Goal: Task Accomplishment & Management: Manage account settings

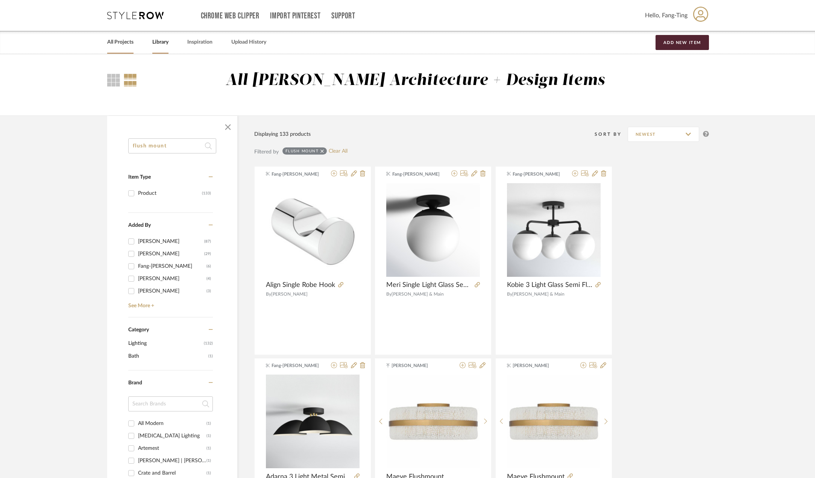
click at [123, 44] on link "All Projects" at bounding box center [120, 42] width 26 height 10
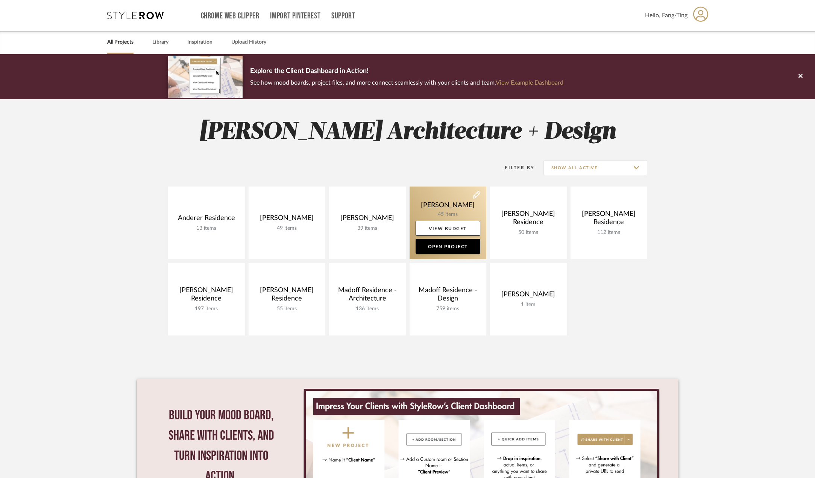
click at [462, 213] on link at bounding box center [448, 223] width 77 height 73
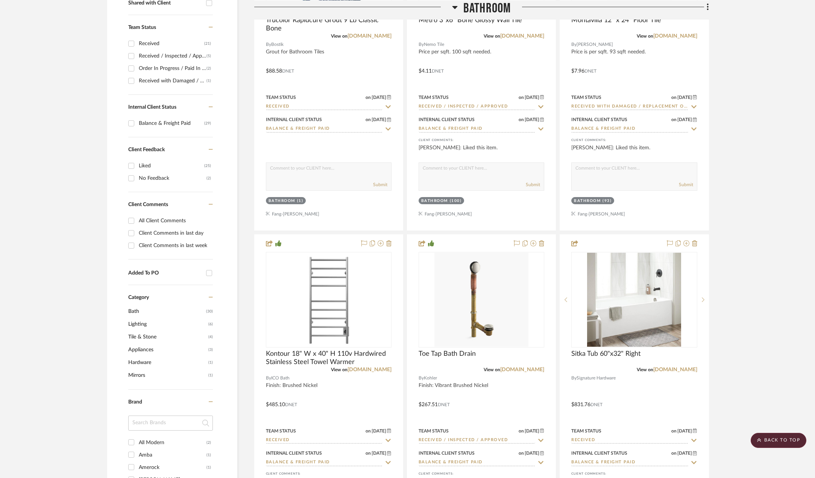
scroll to position [376, 0]
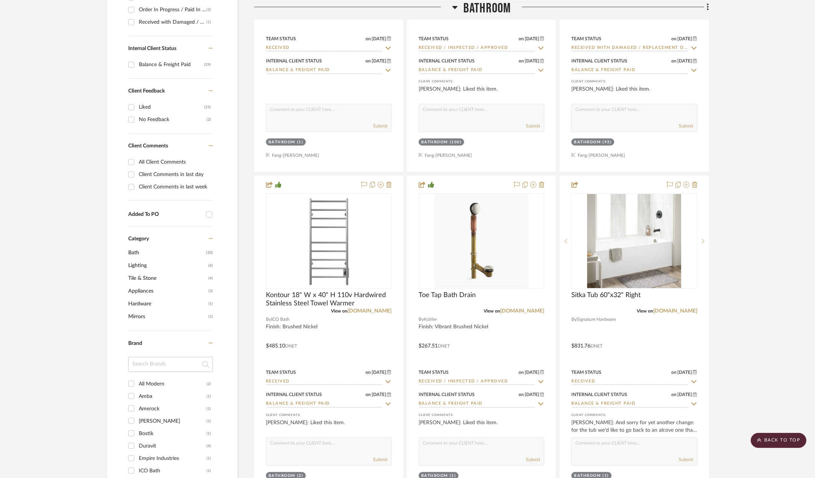
click at [145, 305] on span "Hardware" at bounding box center [167, 304] width 78 height 13
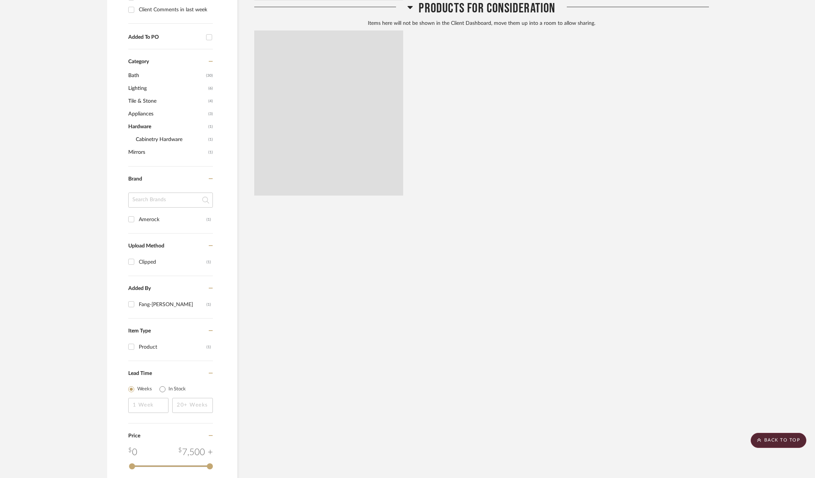
scroll to position [199, 0]
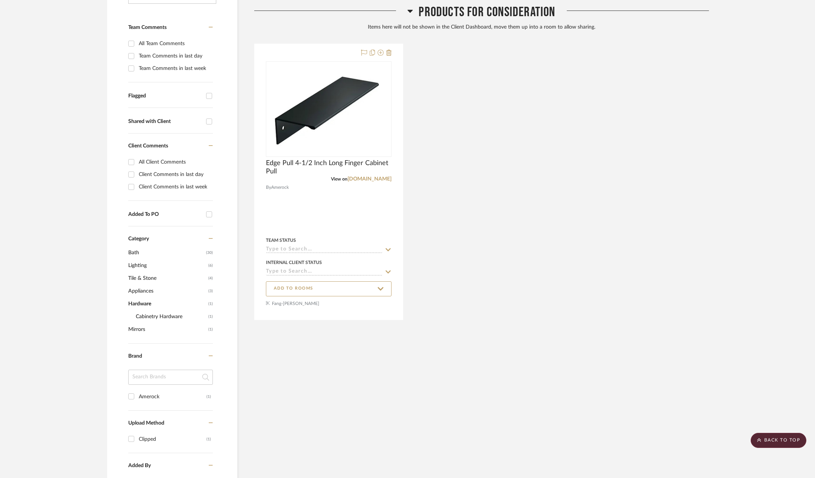
click at [170, 315] on span "Cabinetry Hardware" at bounding box center [171, 316] width 71 height 13
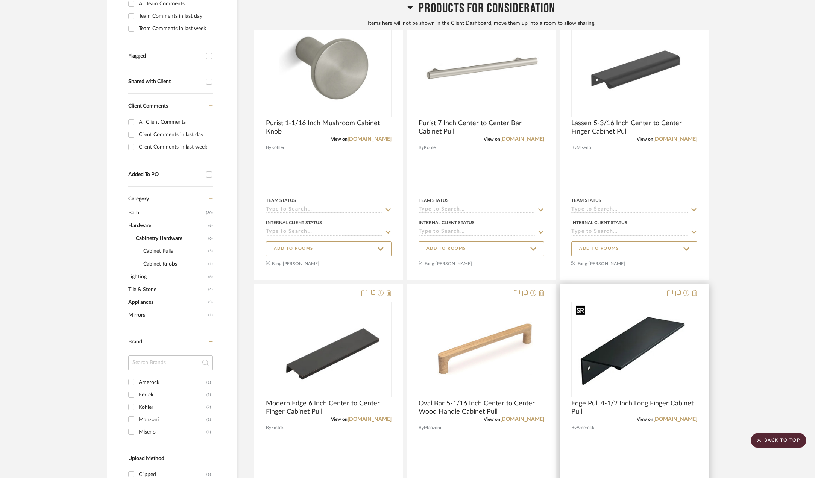
scroll to position [226, 0]
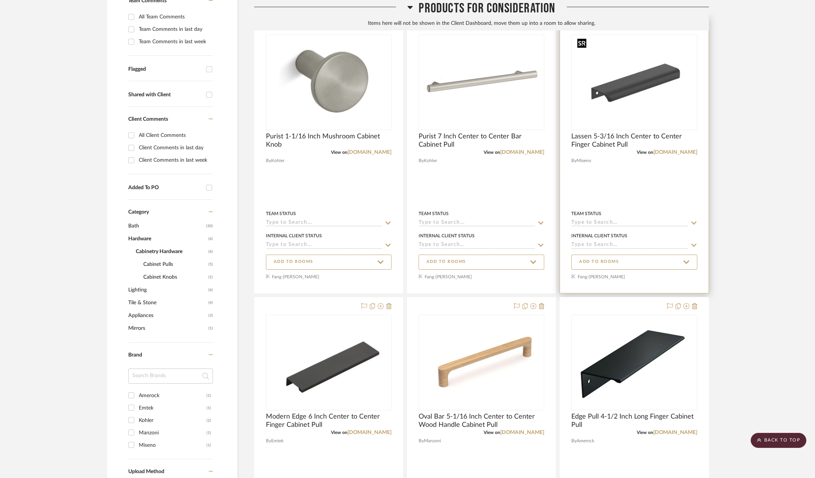
click at [623, 92] on img "0" at bounding box center [634, 82] width 120 height 94
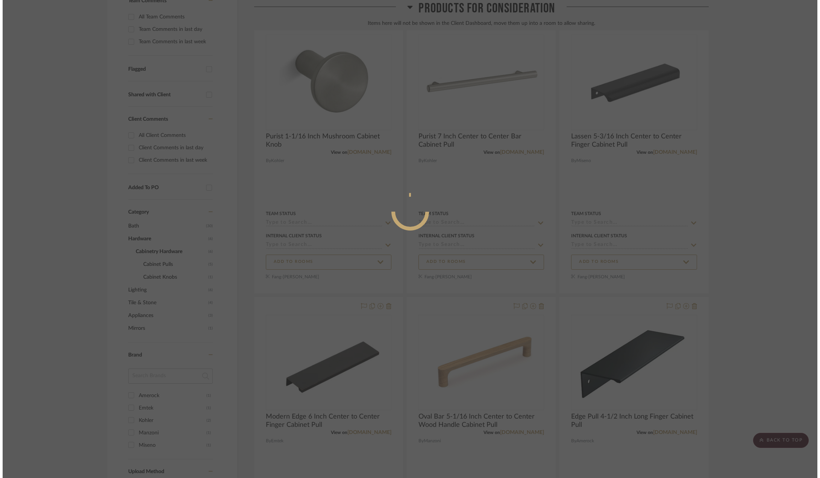
scroll to position [0, 0]
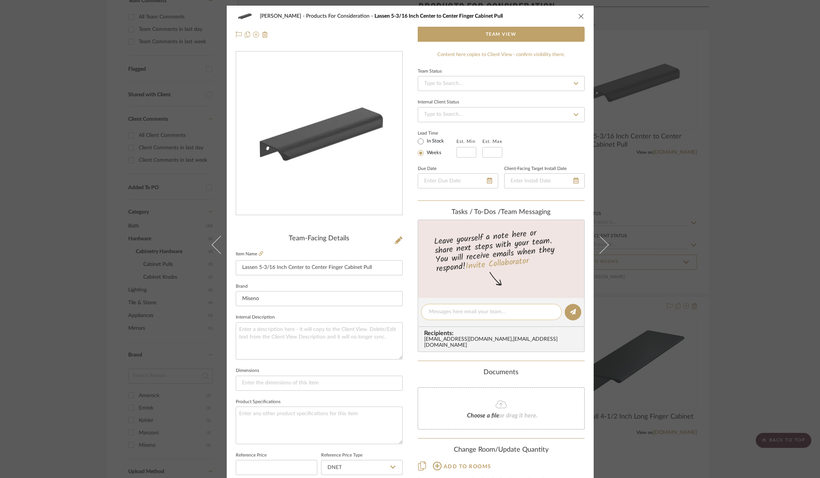
click at [475, 310] on textarea at bounding box center [491, 312] width 125 height 8
click at [579, 16] on icon "close" at bounding box center [582, 16] width 6 height 6
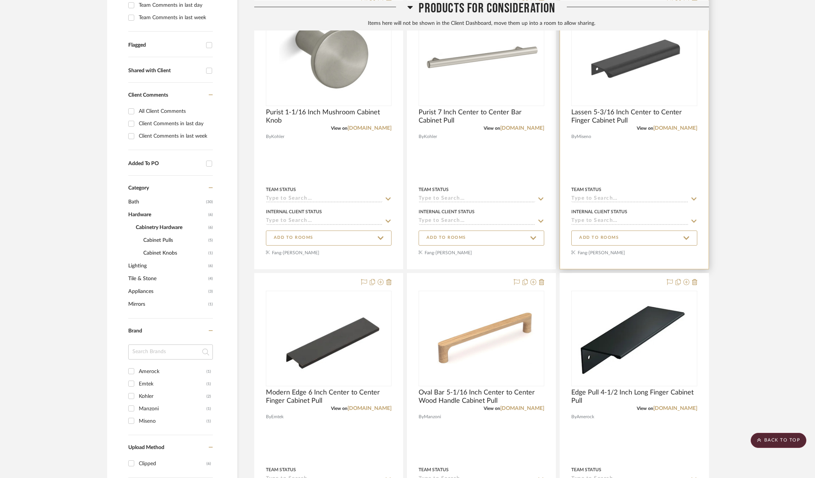
scroll to position [263, 0]
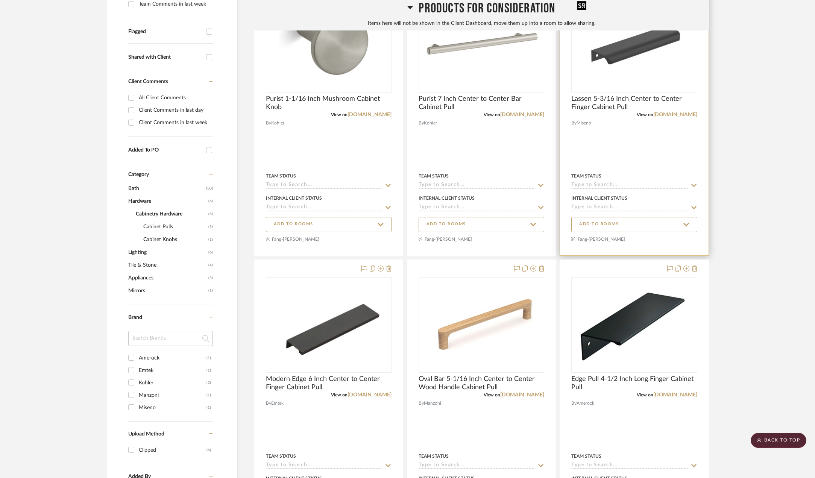
click at [645, 68] on img "0" at bounding box center [634, 45] width 120 height 94
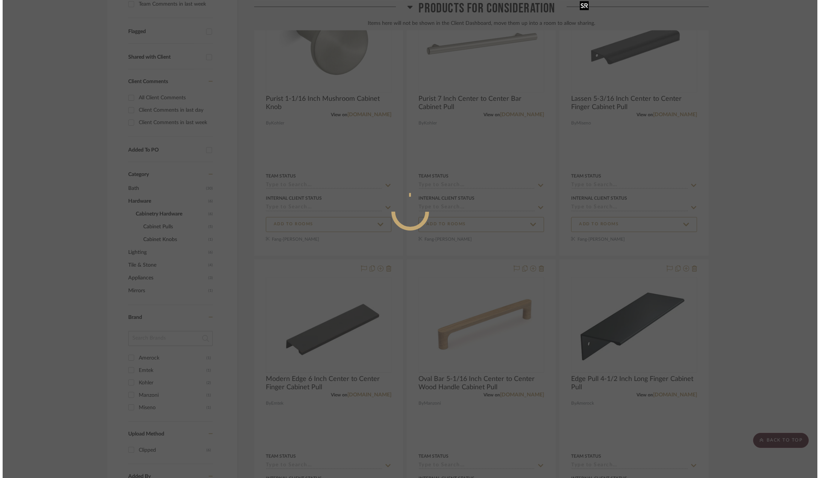
scroll to position [0, 0]
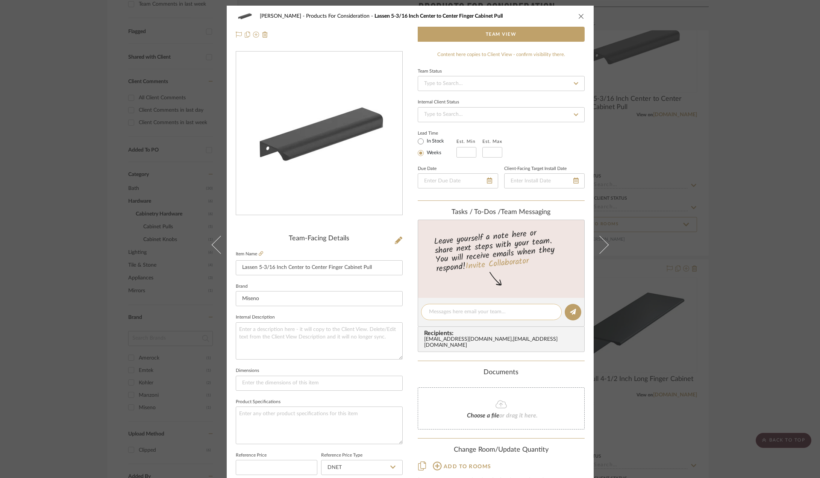
click at [460, 310] on textarea at bounding box center [491, 312] width 125 height 8
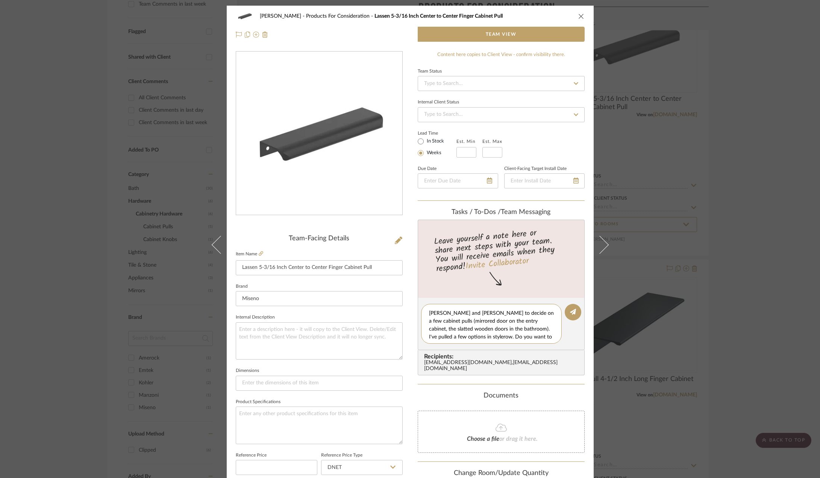
scroll to position [14, 0]
type textarea "Hey [PERSON_NAME], we still need [PERSON_NAME] and [PERSON_NAME] to decide on a…"
click at [570, 309] on icon at bounding box center [573, 312] width 6 height 6
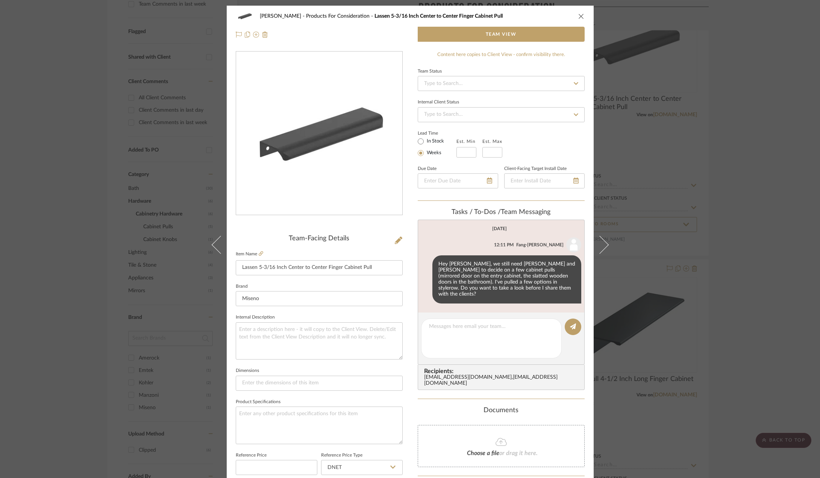
click at [780, 200] on div "[PERSON_NAME] Products For Consideration Lassen 5-3/16 Inch Center to Center Fi…" at bounding box center [410, 239] width 820 height 478
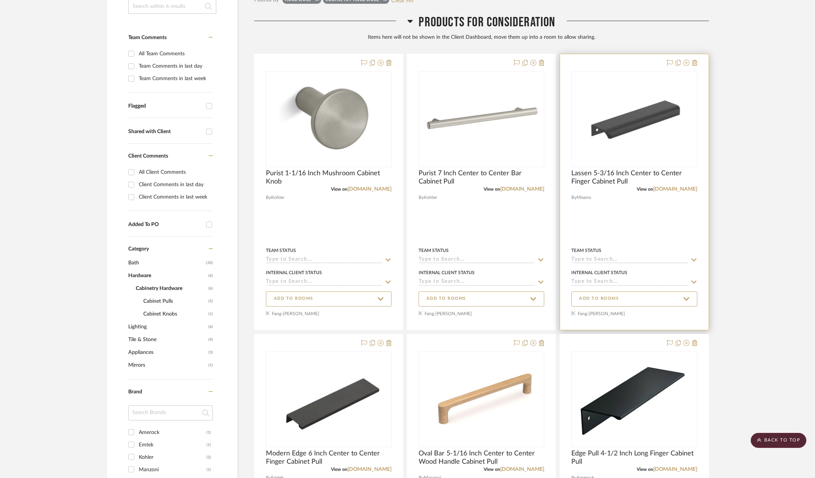
scroll to position [188, 0]
click at [642, 124] on img "0" at bounding box center [634, 120] width 120 height 94
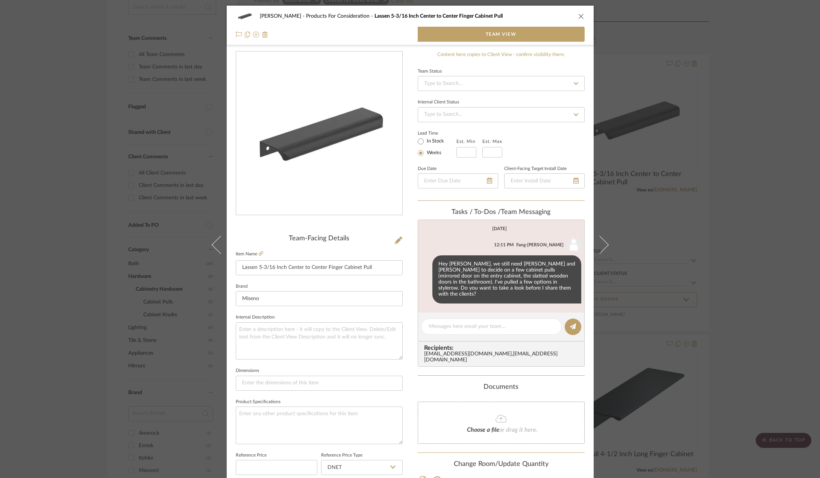
scroll to position [44, 0]
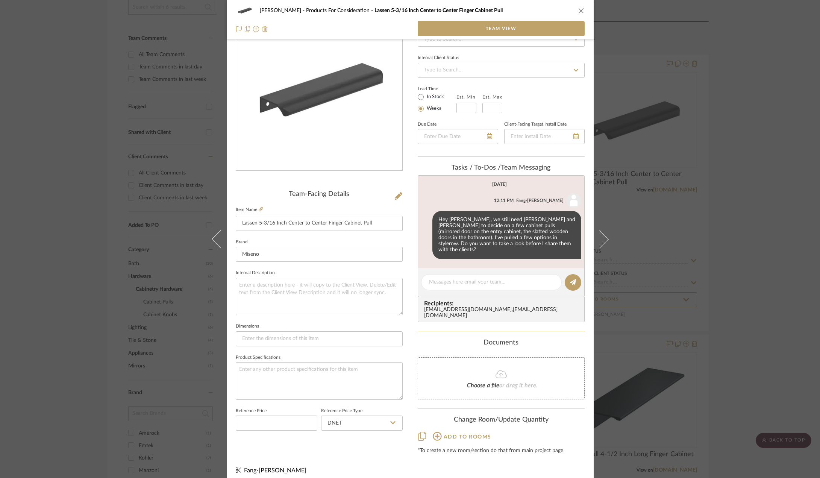
click at [454, 430] on button "Add to rooms" at bounding box center [462, 436] width 59 height 12
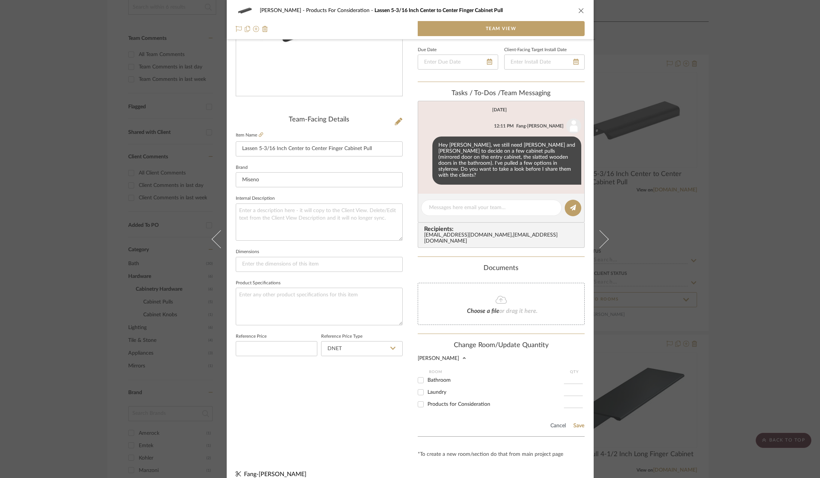
scroll to position [120, 0]
click at [418, 398] on input "Products for Consideration" at bounding box center [421, 404] width 12 height 12
checkbox input "true"
type input "1"
click at [573, 422] on button "Save" at bounding box center [579, 425] width 12 height 6
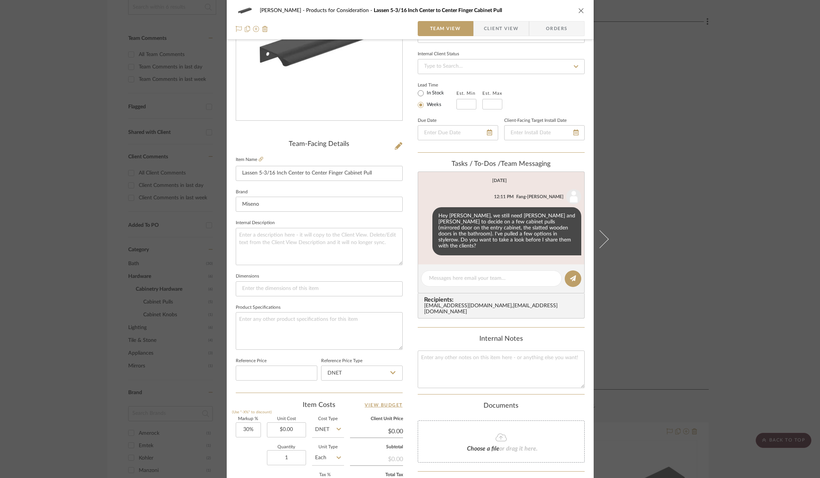
scroll to position [82, 0]
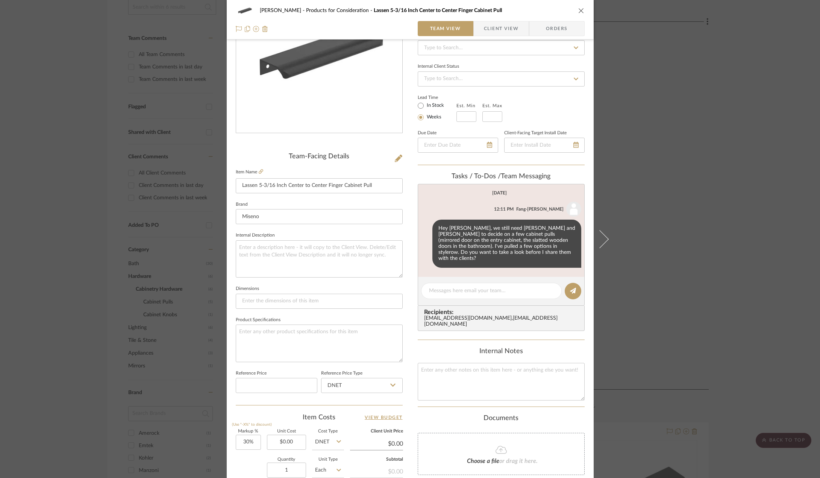
click at [712, 239] on div "[PERSON_NAME] Products for Consideration Lassen 5-3/16 Inch Center to Center Fi…" at bounding box center [410, 239] width 820 height 478
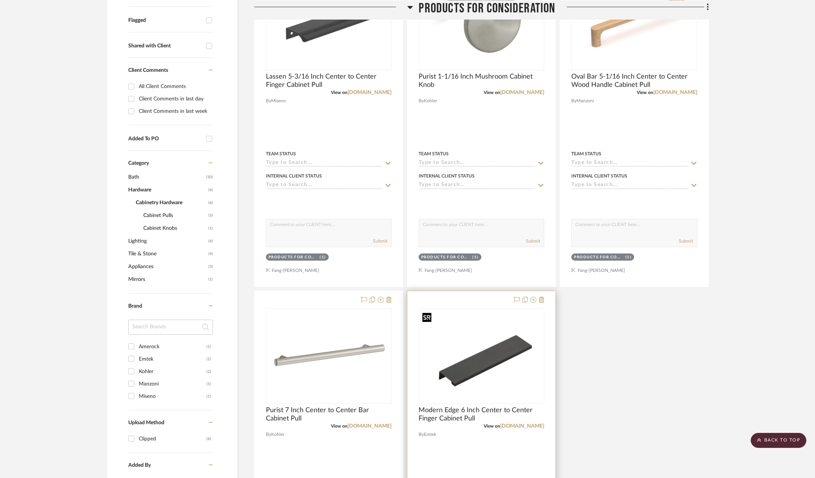
scroll to position [204, 0]
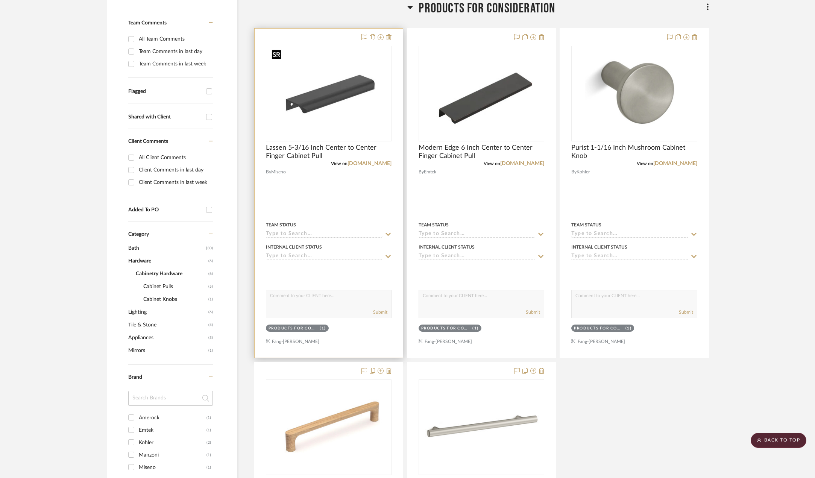
click at [0, 0] on img at bounding box center [0, 0] width 0 height 0
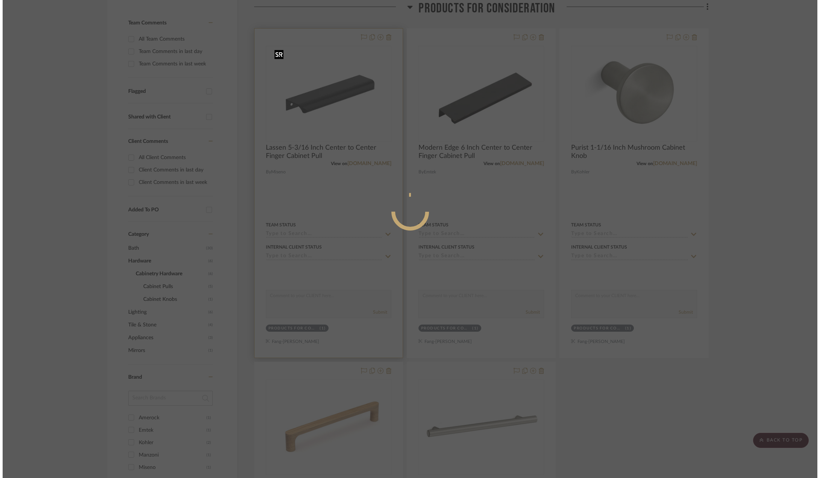
scroll to position [0, 0]
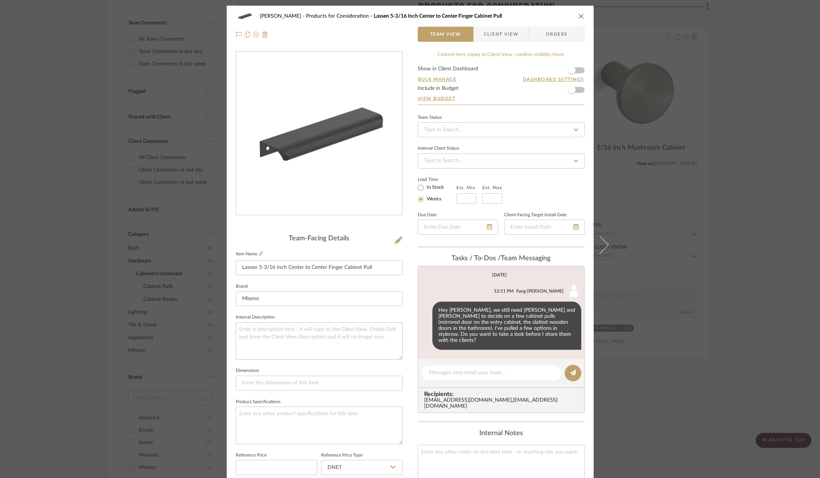
click at [281, 342] on textarea at bounding box center [319, 340] width 167 height 37
click at [300, 330] on textarea "For Entry Closet Mirrored door" at bounding box center [319, 340] width 167 height 37
click at [297, 334] on textarea "For Entry Closet Mirrored door" at bounding box center [319, 340] width 167 height 37
click at [296, 326] on textarea "For Entry Closet Mirrored door" at bounding box center [319, 340] width 167 height 37
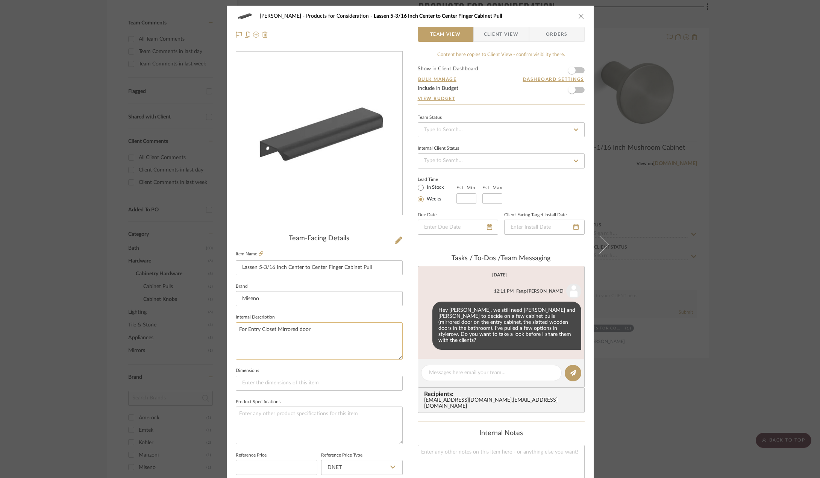
click at [296, 326] on textarea "For Entry Closet Mirrored door" at bounding box center [319, 340] width 167 height 37
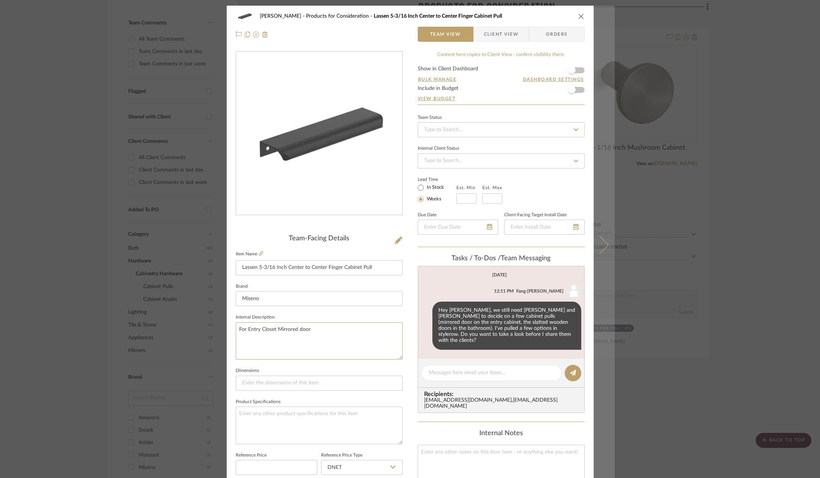
type textarea "For Entry Closet Mirrored door"
click at [601, 247] on icon at bounding box center [600, 244] width 18 height 18
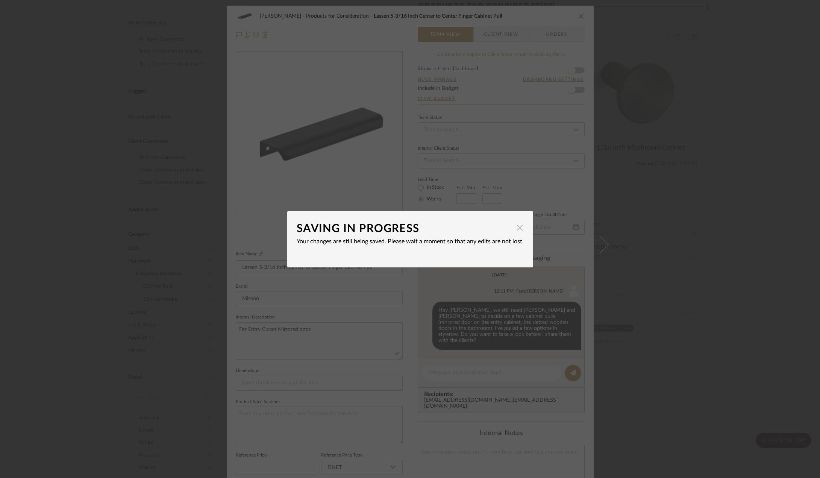
click at [515, 227] on span "button" at bounding box center [520, 227] width 15 height 15
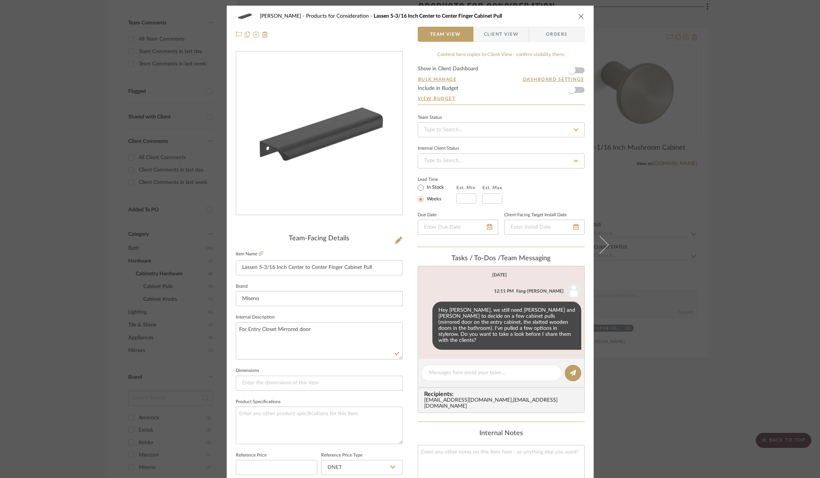
scroll to position [6, 0]
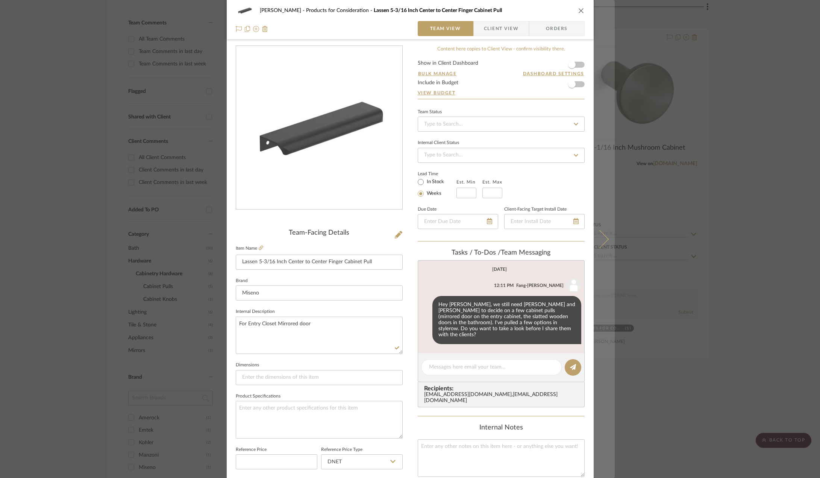
click at [598, 243] on icon at bounding box center [600, 239] width 18 height 18
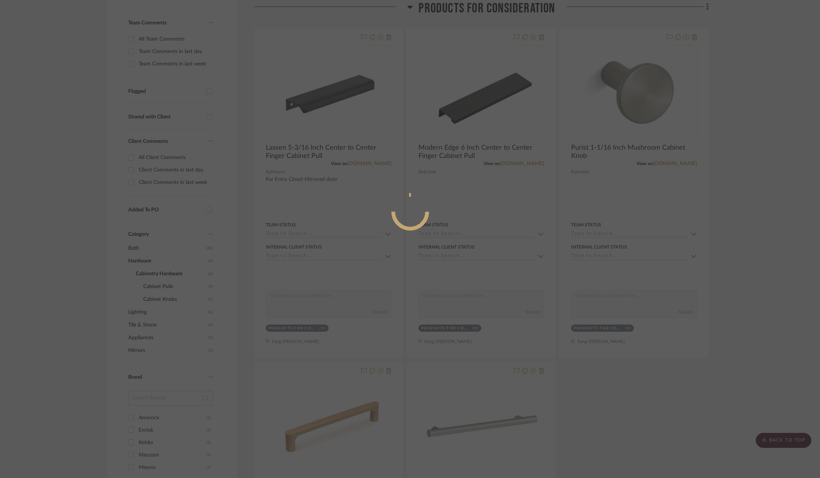
scroll to position [0, 0]
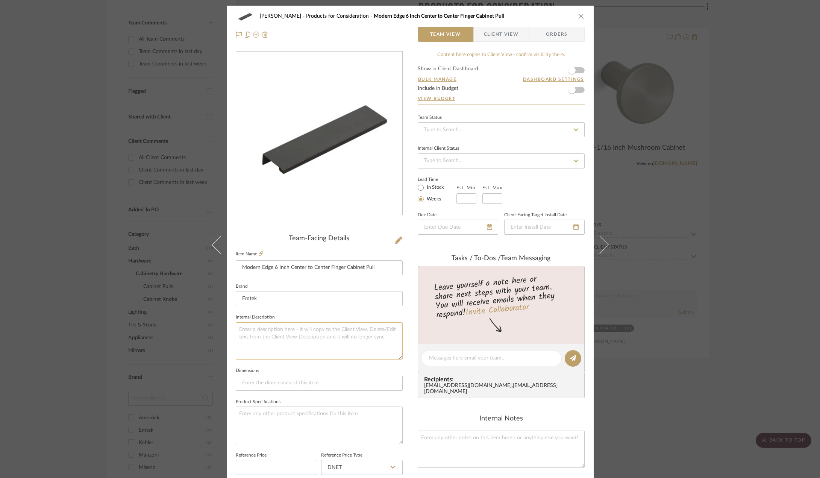
click at [289, 346] on textarea at bounding box center [319, 340] width 167 height 37
paste textarea "For Entry Closet Mirrored door"
type textarea "For Entry Closet Mirrored door"
click at [671, 243] on div "[PERSON_NAME] Products for Consideration Modern Edge 6 Inch Center to Center Fi…" at bounding box center [410, 239] width 820 height 478
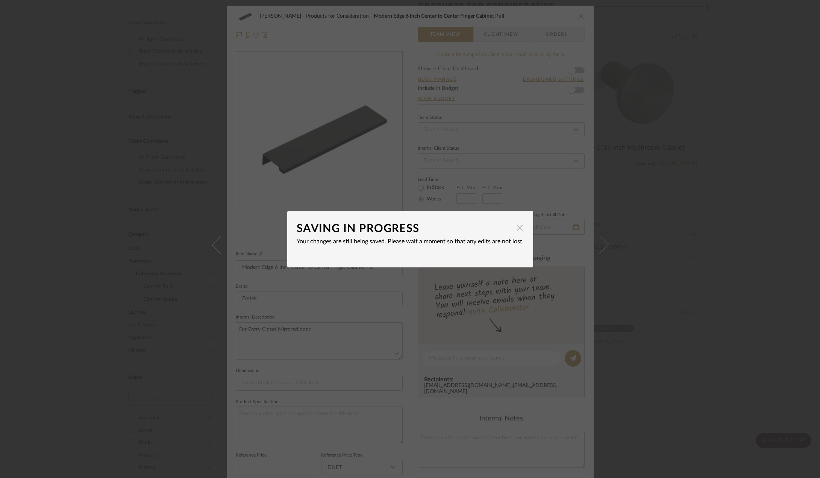
drag, startPoint x: 518, startPoint y: 228, endPoint x: 510, endPoint y: 232, distance: 8.4
click at [518, 229] on span "button" at bounding box center [520, 227] width 15 height 15
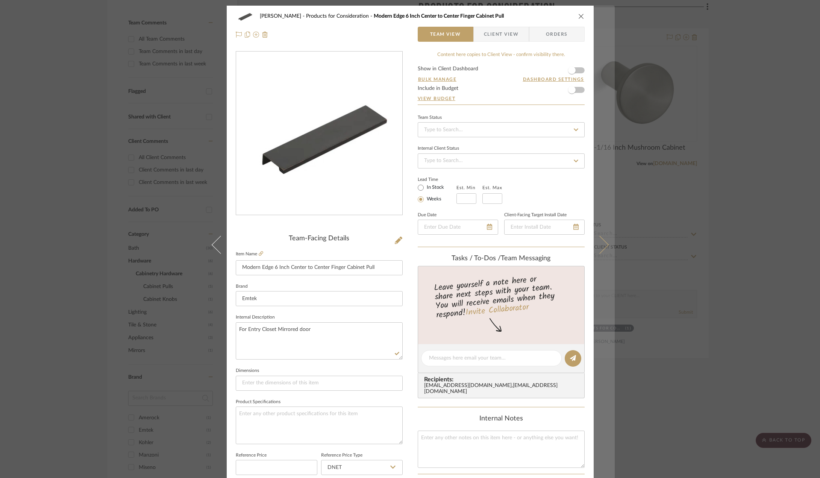
click at [601, 251] on button at bounding box center [604, 245] width 21 height 478
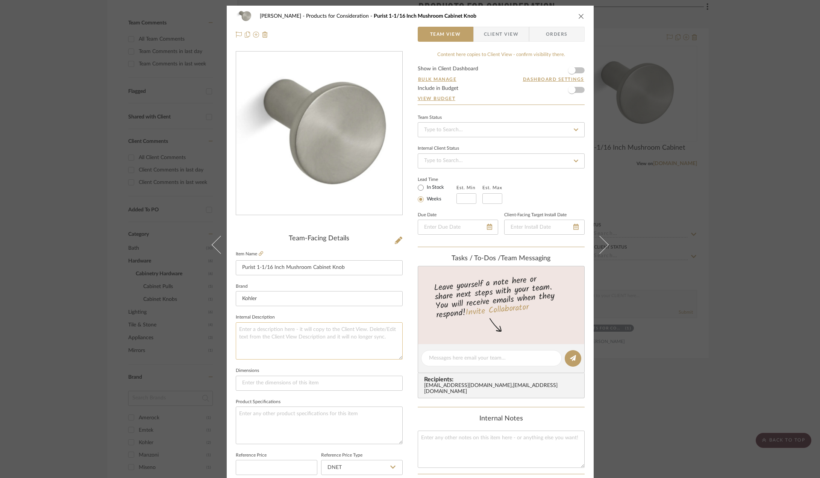
click at [270, 337] on textarea at bounding box center [319, 340] width 167 height 37
type textarea "For bathroom laundry closet + linen closets. Same line as ba"
click at [285, 332] on textarea "For bathroom laundry closet + linen closets. Same line as bathroom fixtures." at bounding box center [319, 340] width 167 height 37
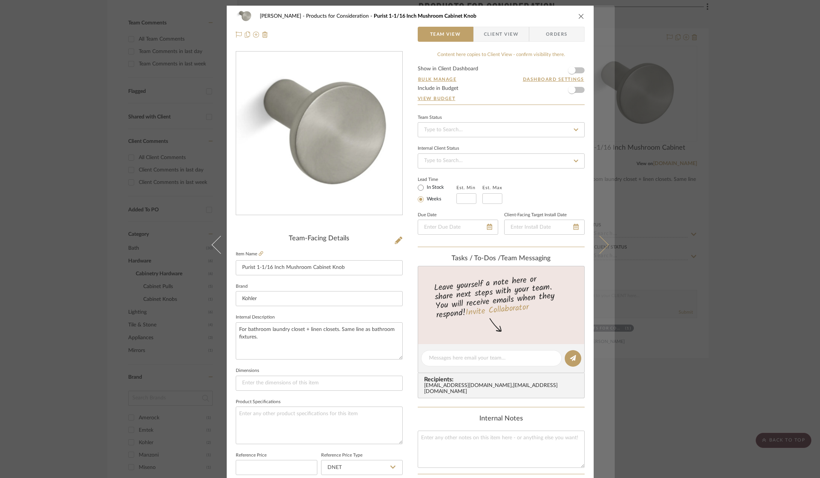
type textarea "For bathroom laundry closet + linen closets. Same line as bathroom fixtures."
click at [601, 247] on icon at bounding box center [600, 244] width 18 height 18
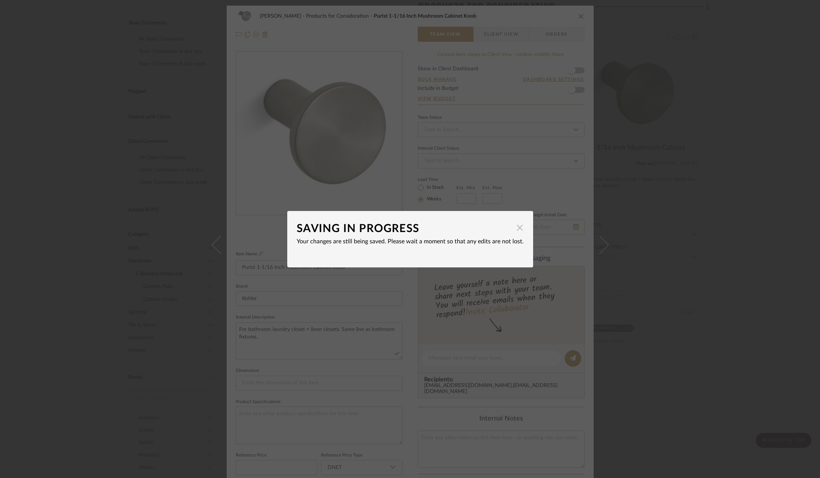
click at [517, 228] on span "button" at bounding box center [520, 227] width 15 height 15
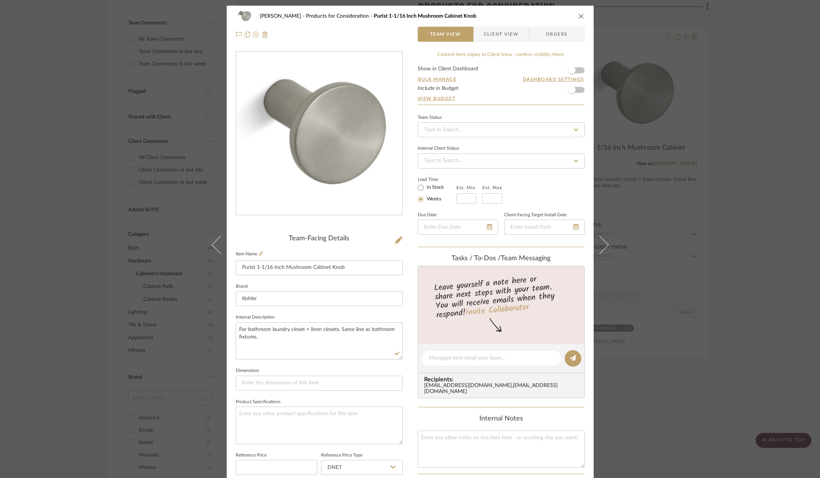
scroll to position [6, 0]
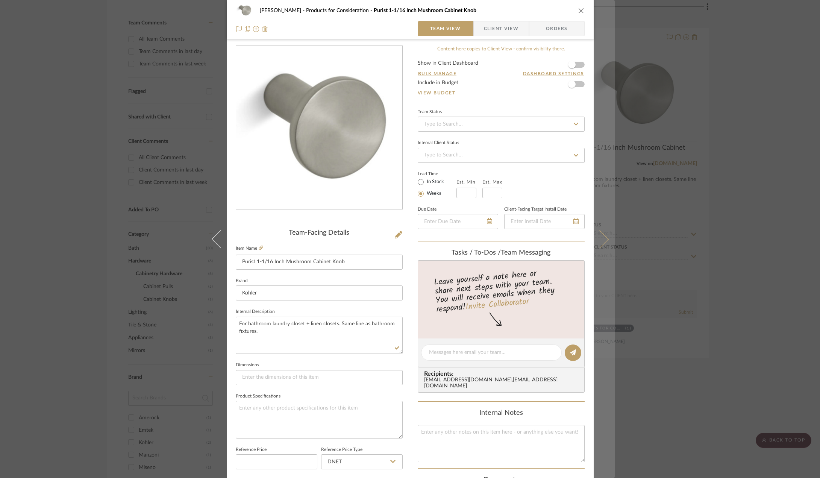
click at [597, 243] on icon at bounding box center [600, 239] width 18 height 18
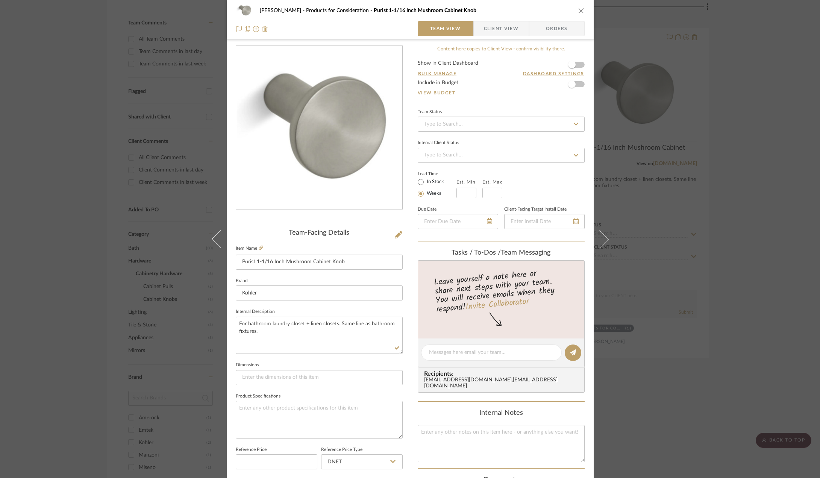
scroll to position [0, 0]
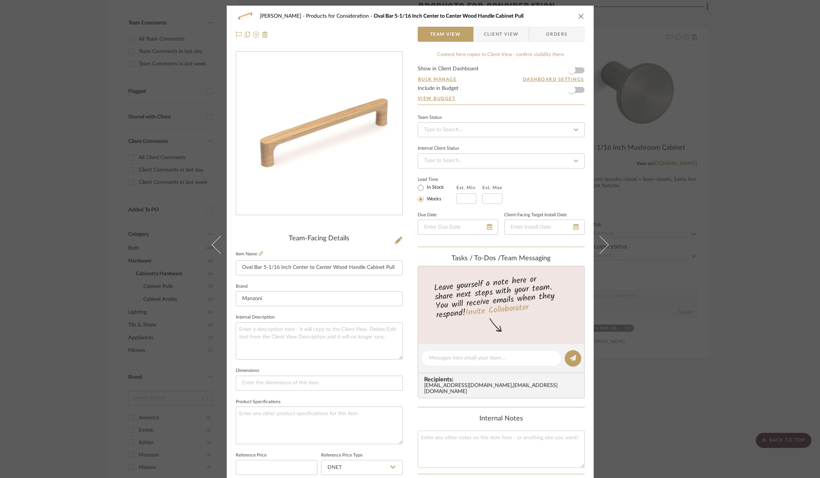
click at [742, 275] on div "[PERSON_NAME] Products for Consideration Oval Bar 5-1/16 Inch Center to Center …" at bounding box center [410, 239] width 820 height 478
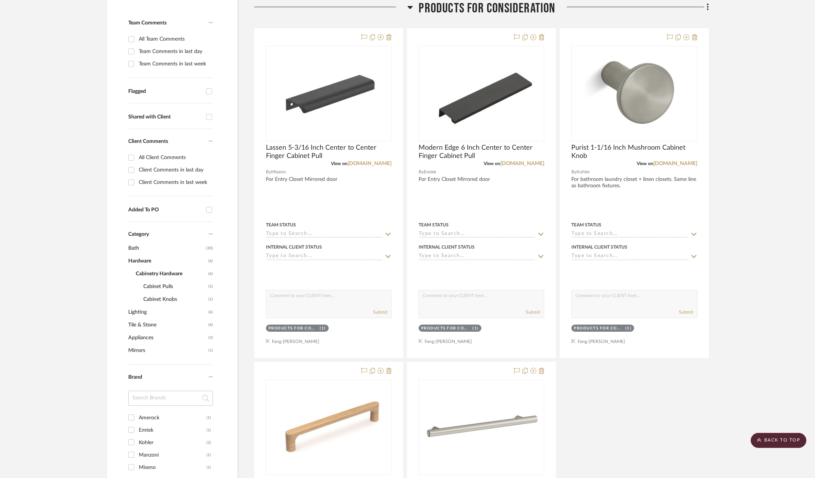
scroll to position [316, 0]
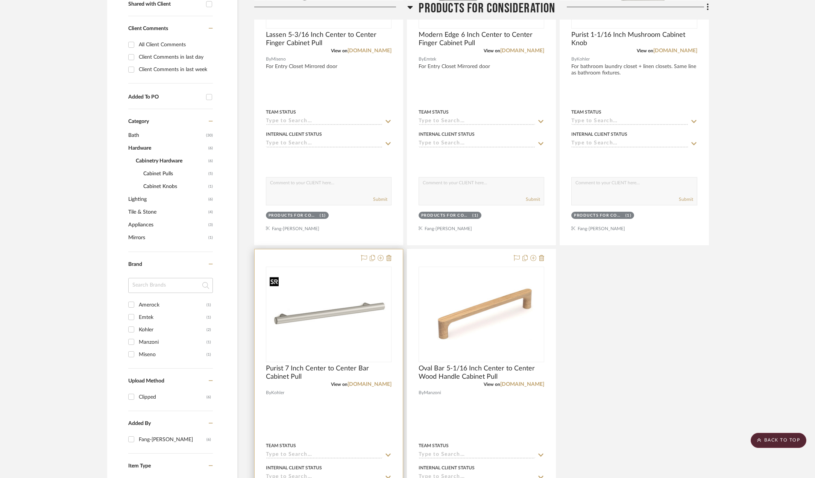
click at [332, 322] on img "0" at bounding box center [329, 314] width 124 height 81
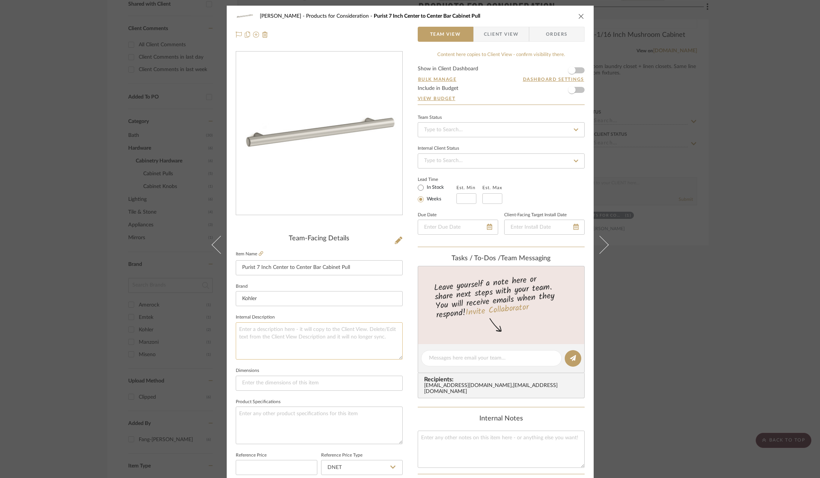
click at [279, 335] on textarea at bounding box center [319, 340] width 167 height 37
paste textarea "For bathroom laundry closet + linen closets. Same line as bathroom fixtures."
type textarea "For bathroom laundry closet + linen closets. Same line as bathroom fixtures."
click at [706, 293] on div "[PERSON_NAME] Products for Consideration Purist 7 Inch Center to Center Bar Cab…" at bounding box center [410, 239] width 820 height 478
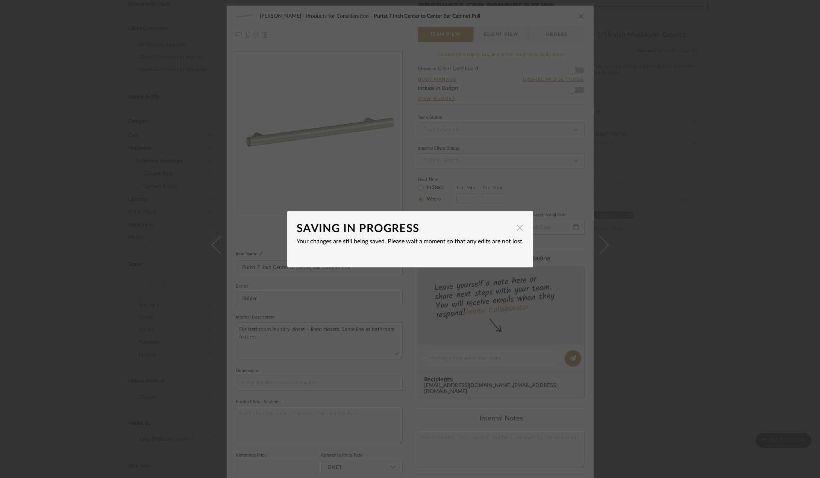
click at [519, 231] on span "button" at bounding box center [520, 227] width 15 height 15
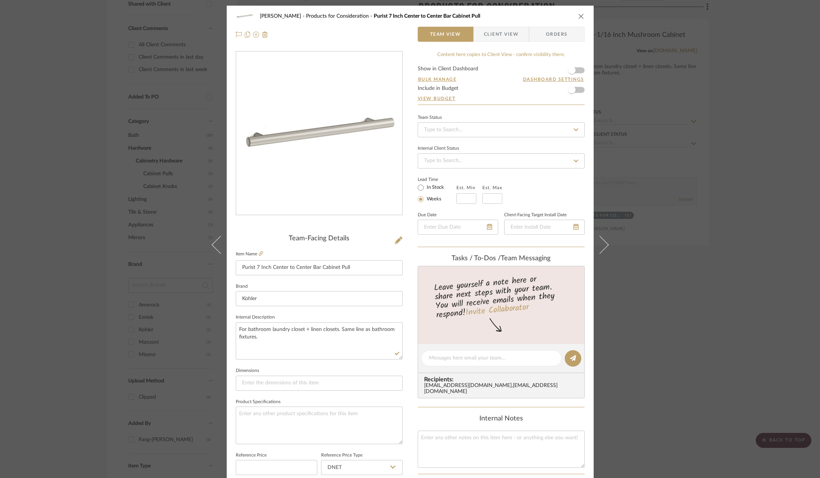
click at [327, 148] on img "0" at bounding box center [319, 133] width 166 height 109
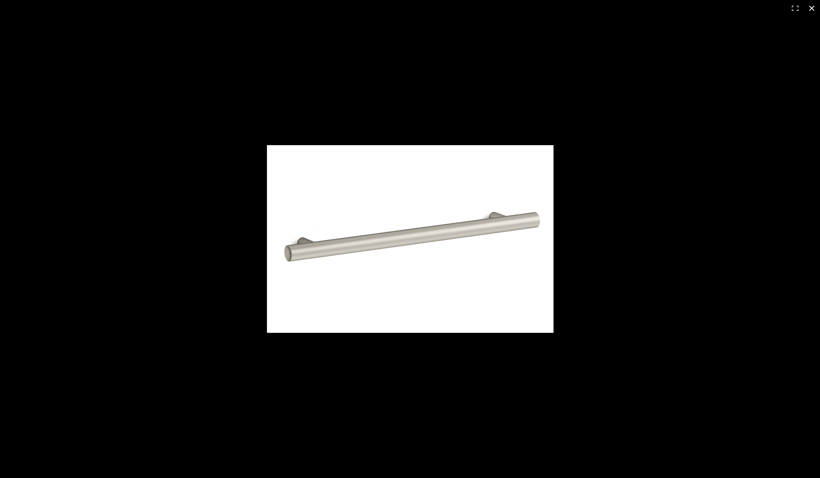
click at [569, 219] on div at bounding box center [440, 246] width 346 height 202
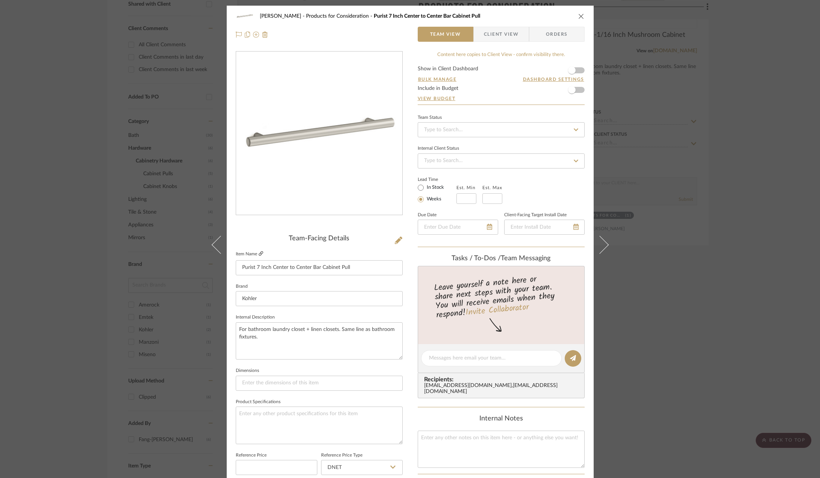
click at [261, 252] on icon at bounding box center [261, 253] width 5 height 5
drag, startPoint x: 396, startPoint y: 242, endPoint x: 402, endPoint y: 242, distance: 5.7
click at [396, 243] on icon at bounding box center [399, 241] width 8 height 8
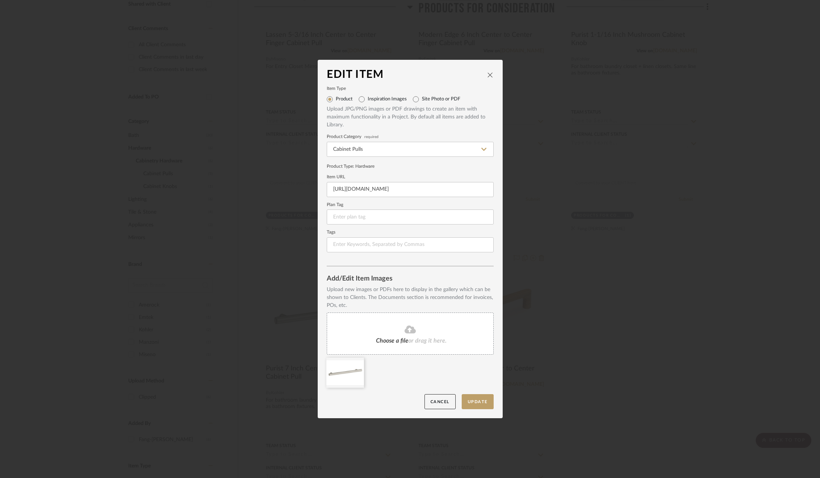
click at [410, 335] on div "Choose a file or drag it here." at bounding box center [410, 334] width 167 height 42
click at [475, 402] on button "Update" at bounding box center [478, 401] width 32 height 15
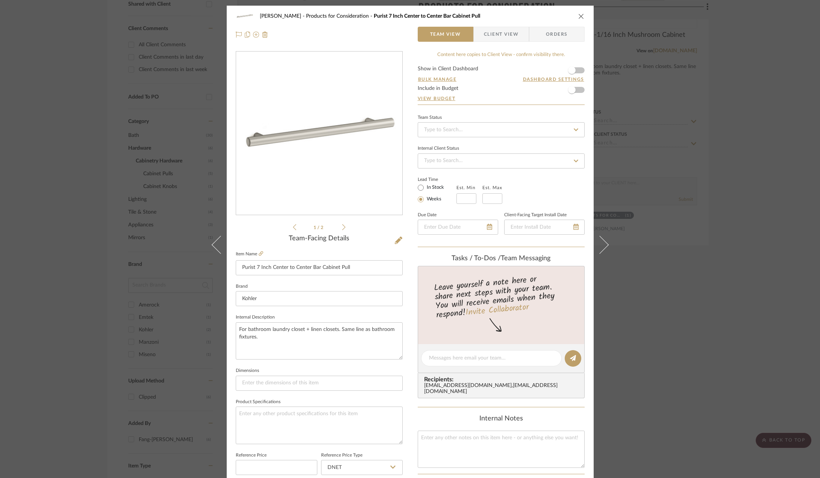
click at [664, 317] on div "[PERSON_NAME] Products for Consideration Purist 7 Inch Center to Center Bar Cab…" at bounding box center [410, 239] width 820 height 478
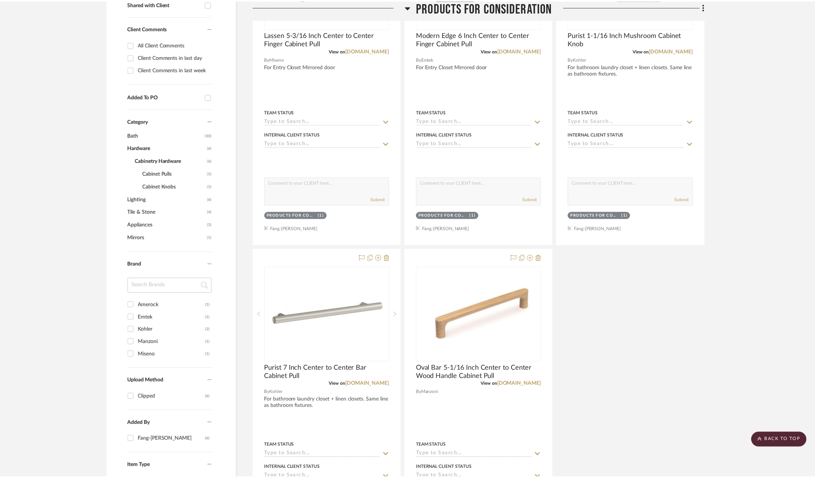
scroll to position [316, 0]
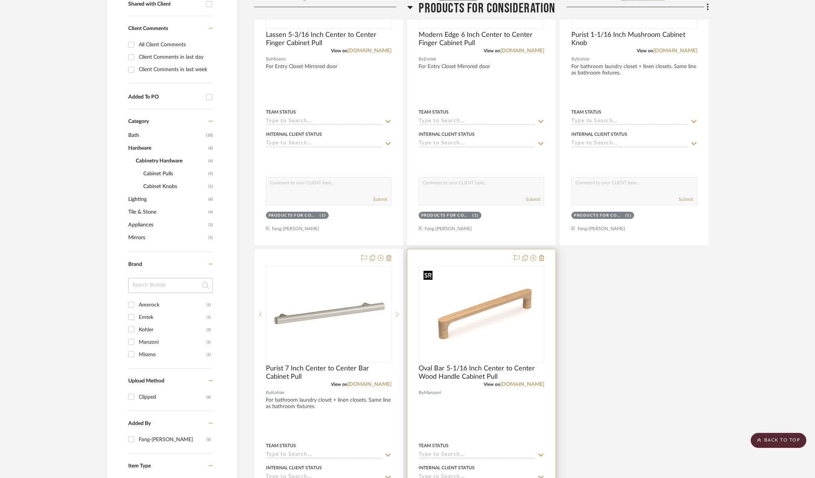
click at [504, 322] on img "0" at bounding box center [482, 314] width 122 height 94
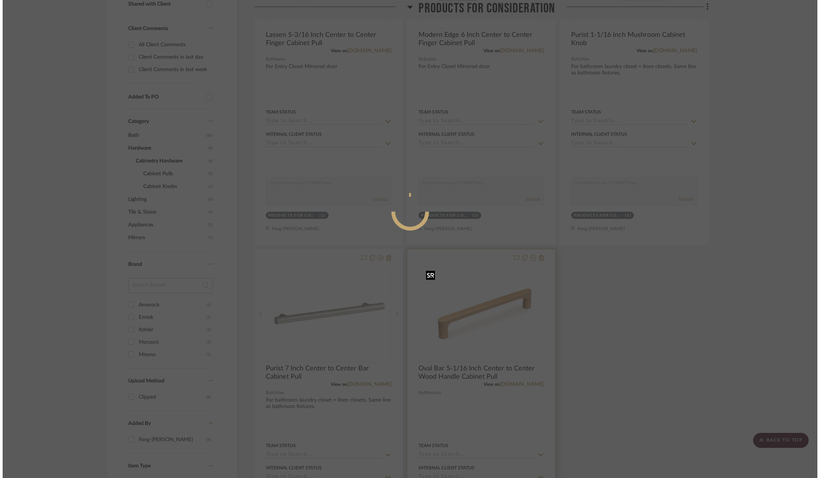
scroll to position [0, 0]
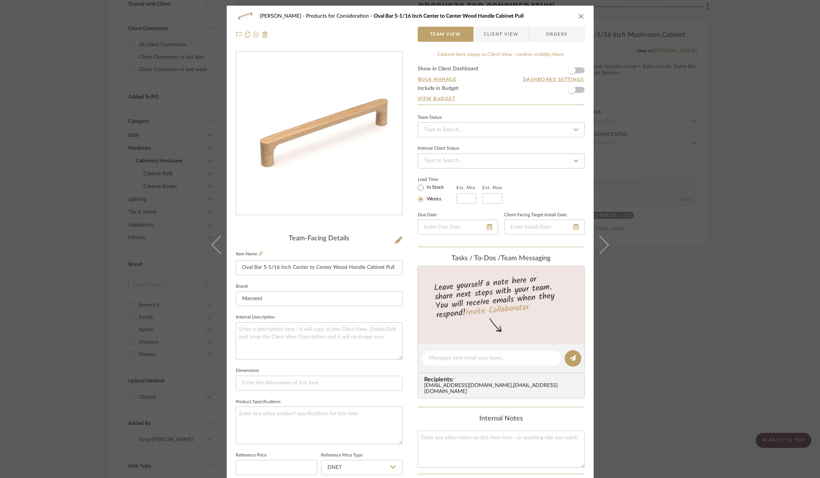
click at [686, 197] on div "[PERSON_NAME] Products for Consideration Oval Bar 5-1/16 Inch Center to Center …" at bounding box center [410, 239] width 820 height 478
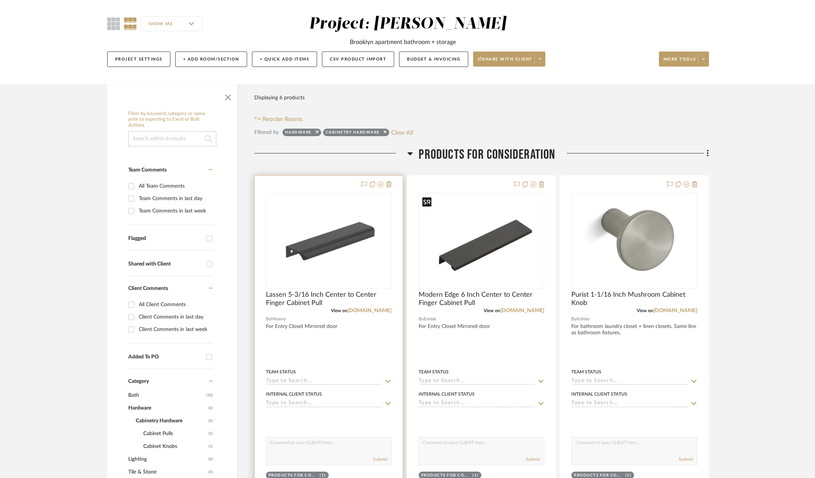
scroll to position [53, 0]
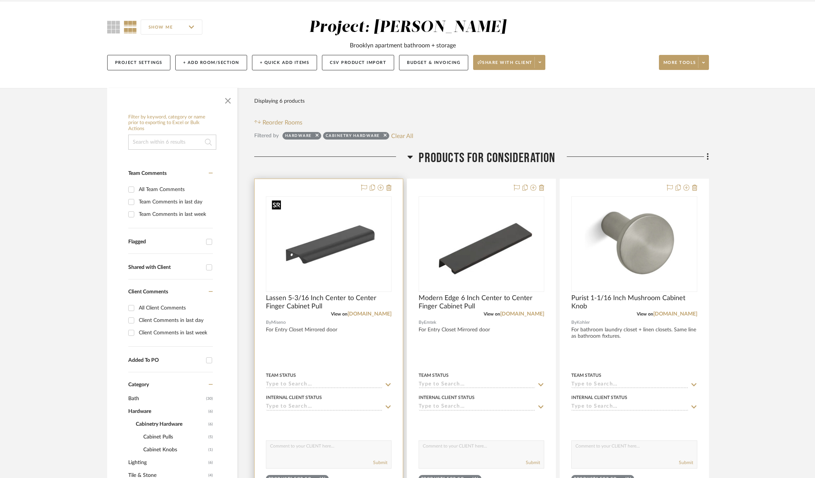
click at [342, 257] on img "0" at bounding box center [329, 244] width 120 height 94
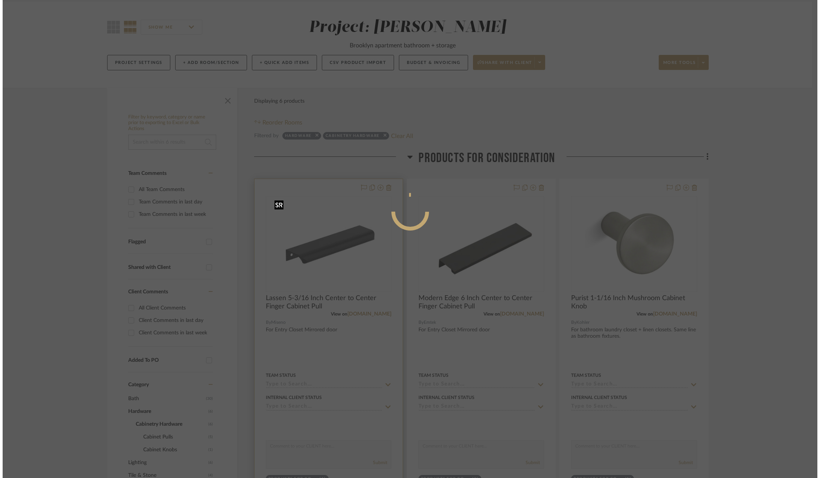
scroll to position [0, 0]
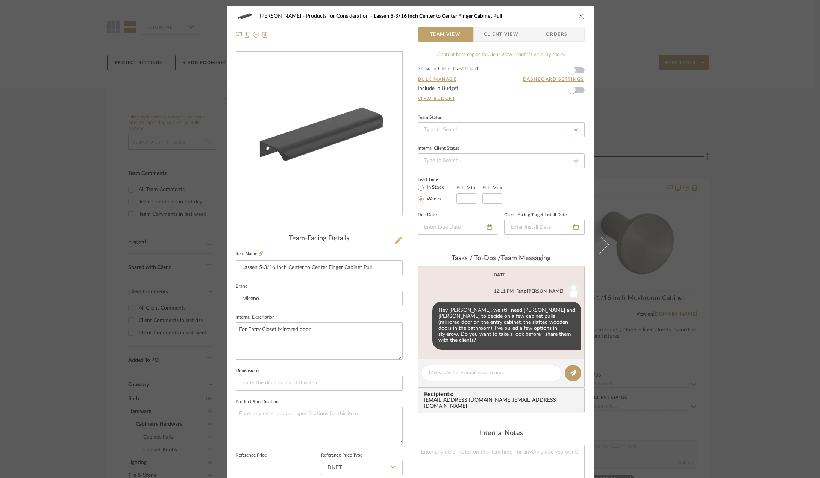
click at [399, 243] on button at bounding box center [399, 241] width 8 height 12
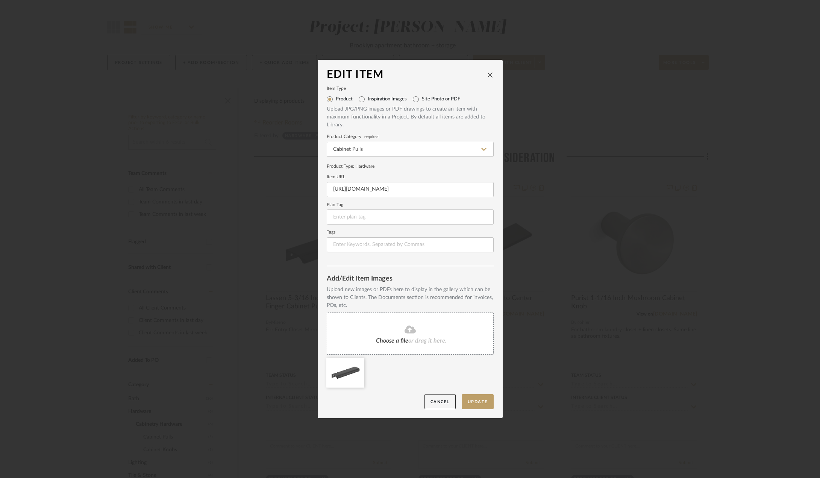
click at [405, 328] on icon at bounding box center [410, 329] width 11 height 8
click at [392, 378] on div at bounding box center [388, 373] width 38 height 30
click at [481, 400] on button "Update" at bounding box center [478, 401] width 32 height 15
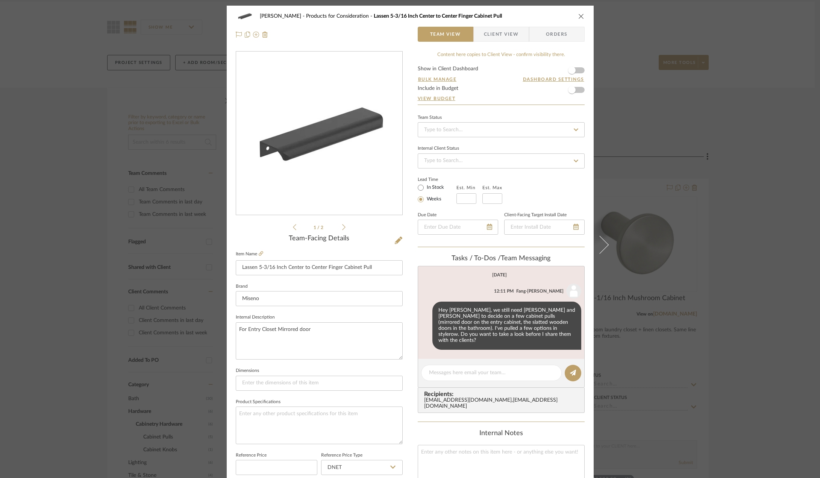
click at [342, 230] on div "1 / 2" at bounding box center [319, 141] width 167 height 181
click at [343, 230] on div "1 / 2" at bounding box center [319, 141] width 167 height 181
click at [342, 226] on icon at bounding box center [343, 227] width 3 height 7
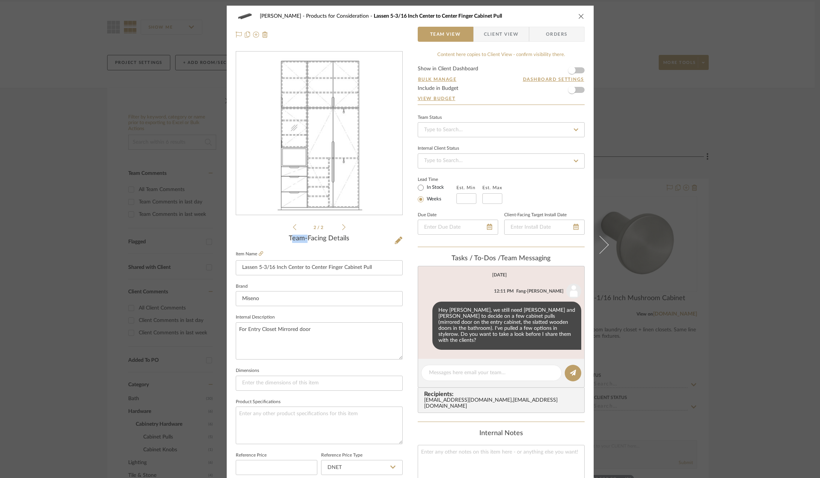
click at [293, 228] on icon at bounding box center [294, 227] width 3 height 7
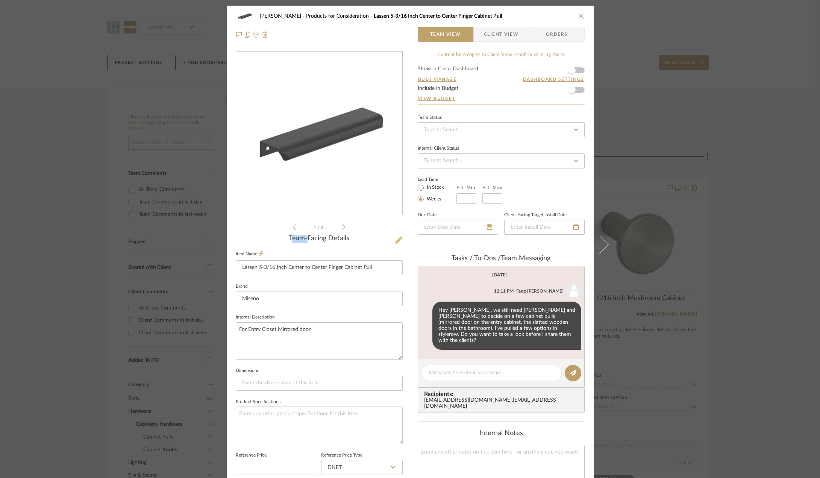
click at [395, 242] on icon at bounding box center [399, 241] width 8 height 8
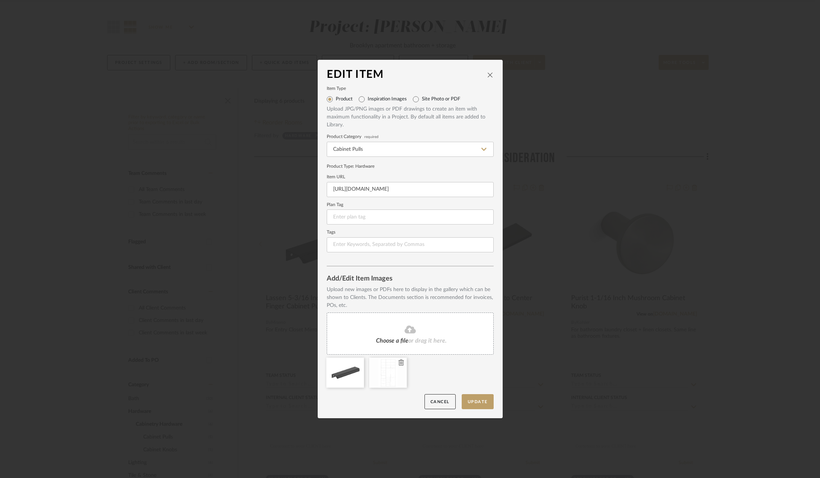
click at [399, 363] on icon at bounding box center [401, 363] width 5 height 6
click at [437, 401] on button "Cancel" at bounding box center [440, 401] width 31 height 15
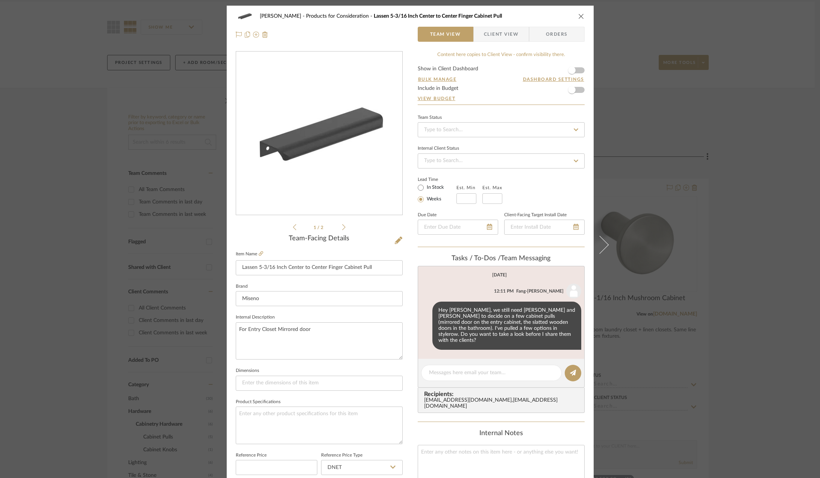
click at [698, 378] on div "[PERSON_NAME] Products for Consideration Lassen 5-3/16 Inch Center to Center Fi…" at bounding box center [410, 239] width 820 height 478
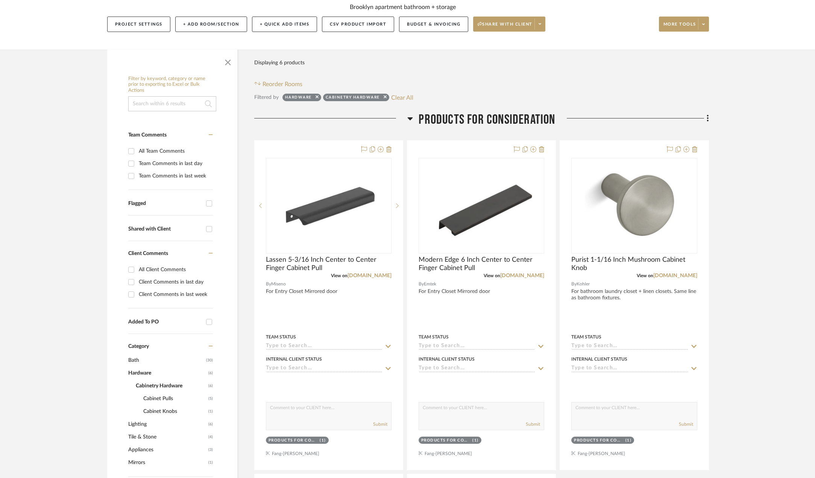
scroll to position [166, 0]
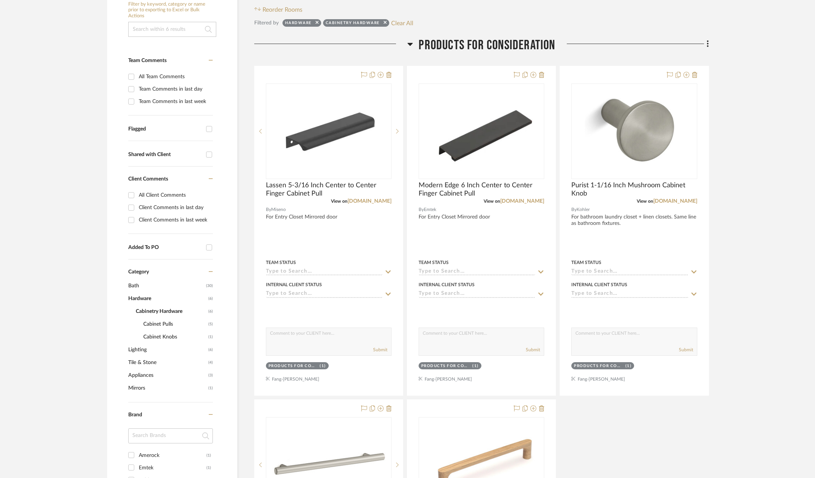
click at [756, 305] on project-details-page "SHOW ME Project: [PERSON_NAME] [GEOGRAPHIC_DATA] apartment bathroom + storage P…" at bounding box center [407, 479] width 815 height 1182
click at [512, 440] on img "0" at bounding box center [482, 465] width 122 height 94
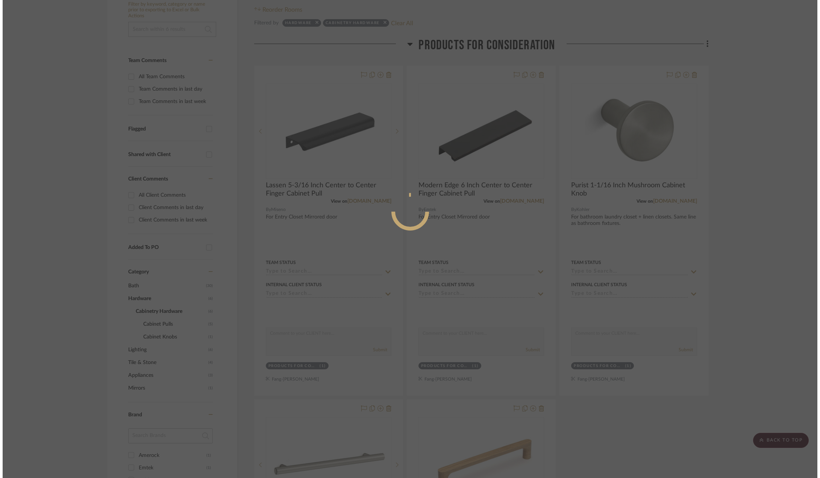
scroll to position [0, 0]
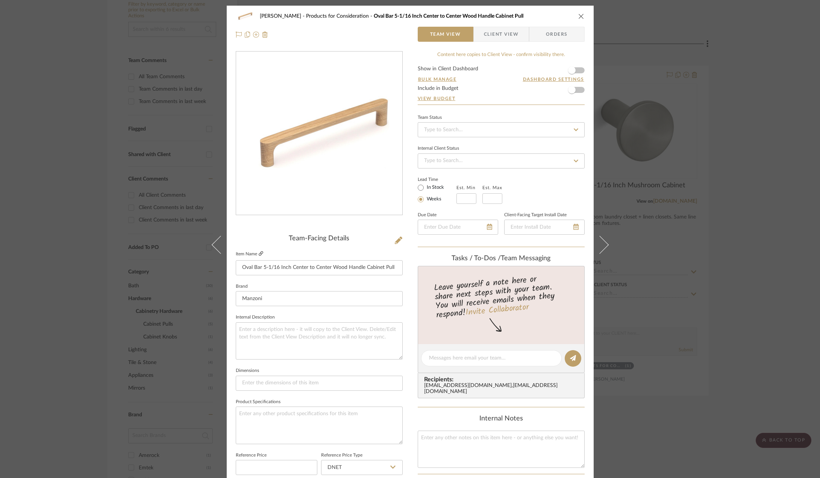
click at [259, 254] on icon at bounding box center [261, 253] width 5 height 5
click at [396, 241] on icon at bounding box center [399, 241] width 8 height 8
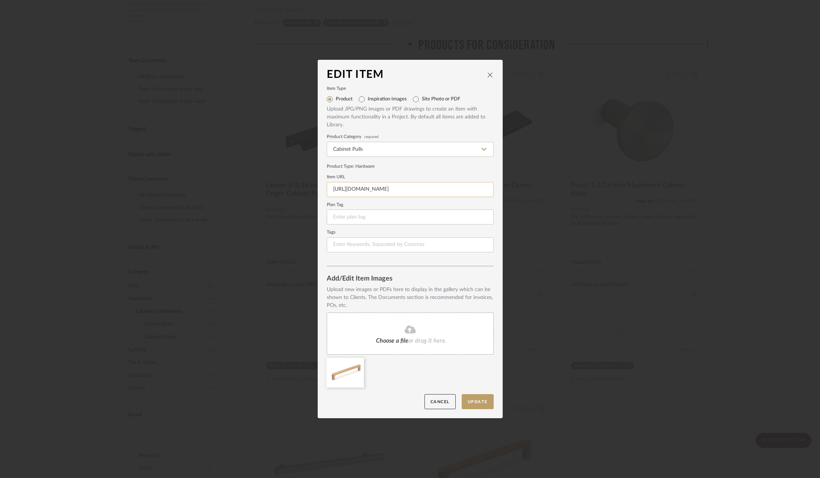
click at [399, 190] on input "[URL][DOMAIN_NAME]" at bounding box center [410, 189] width 167 height 15
paste input "manzoni-mn7863-192/s1857098?uid=4872194"
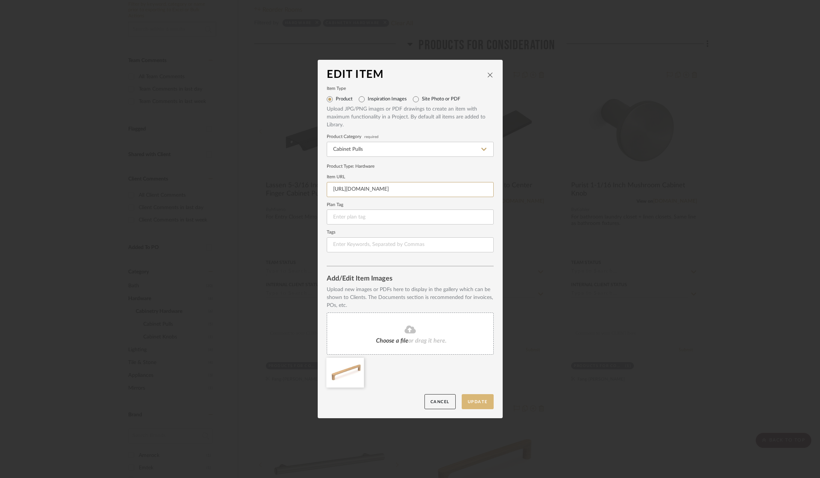
type input "[URL][DOMAIN_NAME]"
click at [480, 403] on button "Update" at bounding box center [478, 401] width 32 height 15
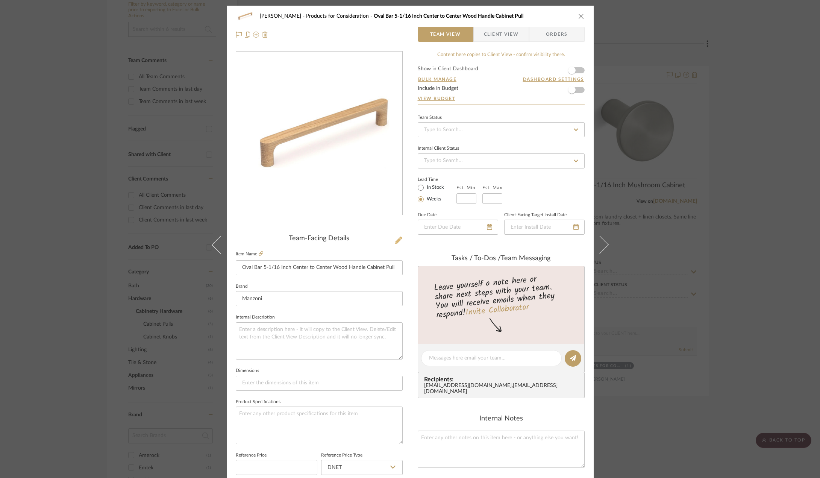
click at [395, 240] on icon at bounding box center [399, 241] width 8 height 8
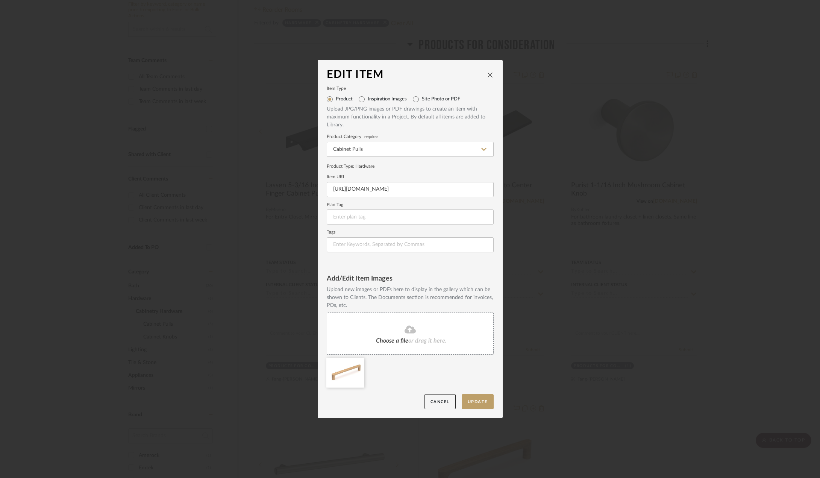
click at [488, 76] on icon "close" at bounding box center [491, 75] width 6 height 6
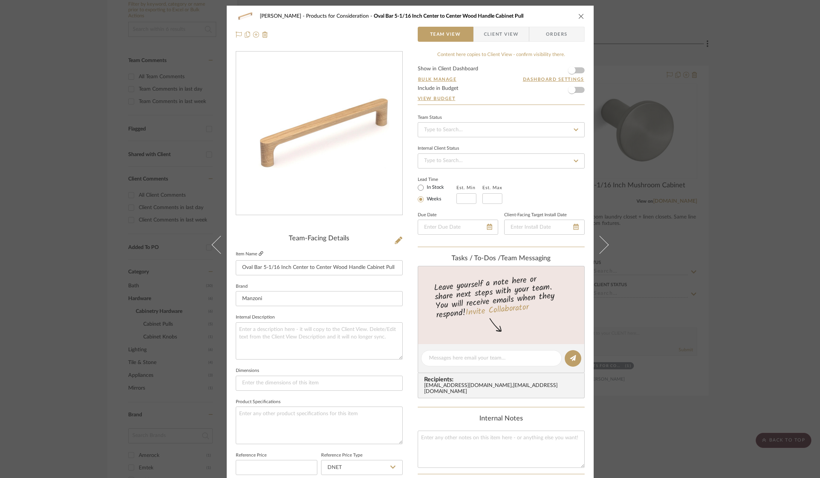
click at [259, 257] on link at bounding box center [261, 254] width 5 height 6
click at [395, 242] on icon at bounding box center [399, 241] width 8 height 8
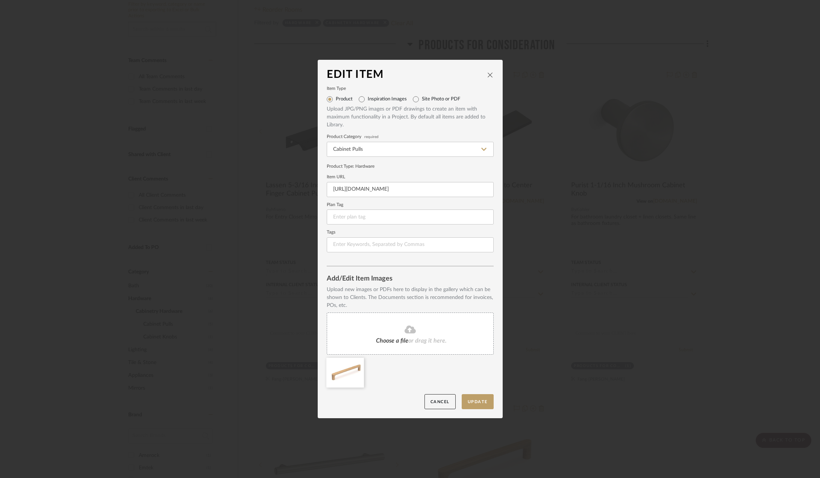
click at [418, 339] on span "or drag it here." at bounding box center [428, 341] width 38 height 6
click at [481, 405] on button "Update" at bounding box center [478, 401] width 32 height 15
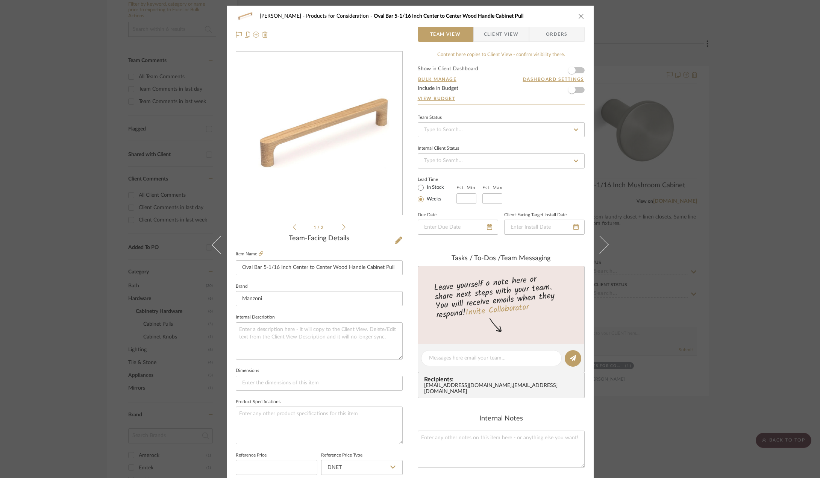
click at [703, 310] on div "[PERSON_NAME] Products for Consideration Oval Bar 5-1/16 Inch Center to Center …" at bounding box center [410, 239] width 820 height 478
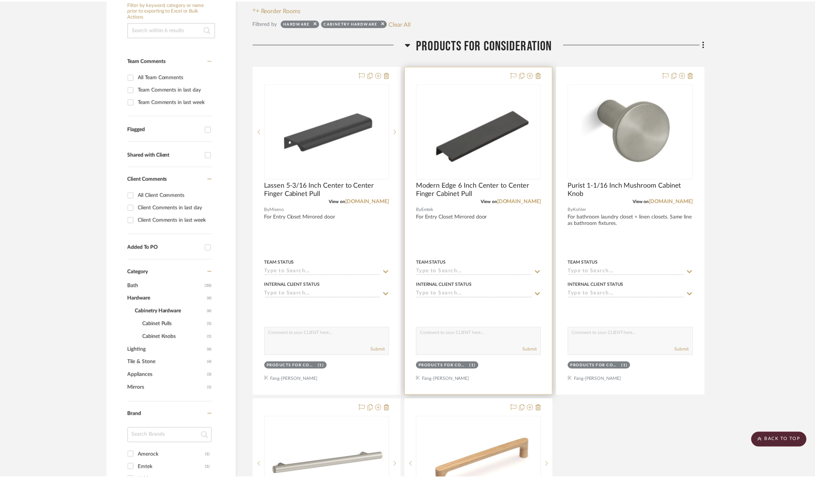
scroll to position [166, 0]
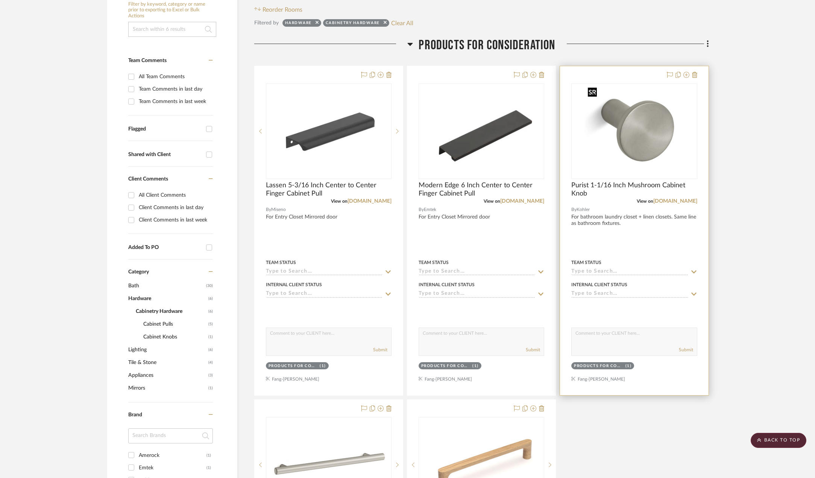
click at [667, 122] on img "0" at bounding box center [634, 131] width 99 height 94
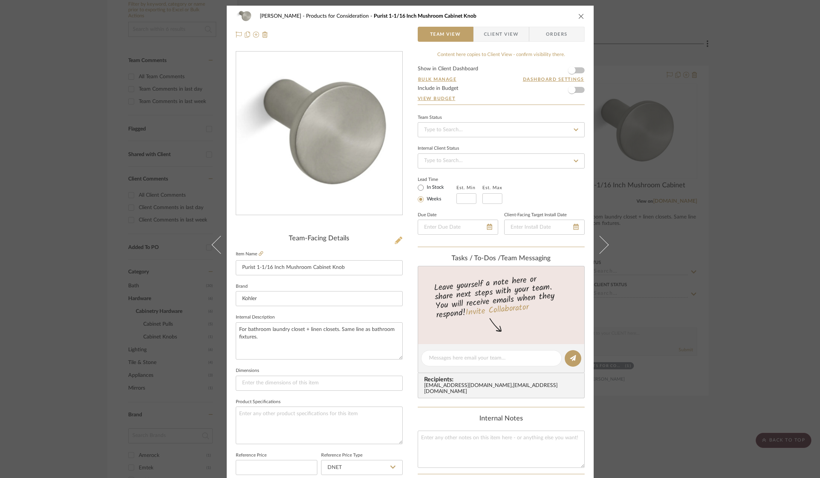
click at [396, 237] on icon at bounding box center [399, 241] width 8 height 8
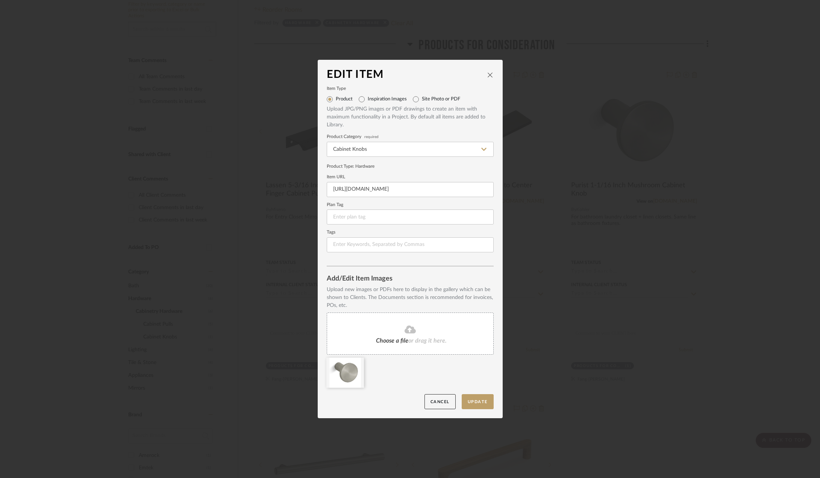
click at [414, 334] on fa-icon at bounding box center [410, 330] width 68 height 10
click at [478, 404] on button "Update" at bounding box center [478, 401] width 32 height 15
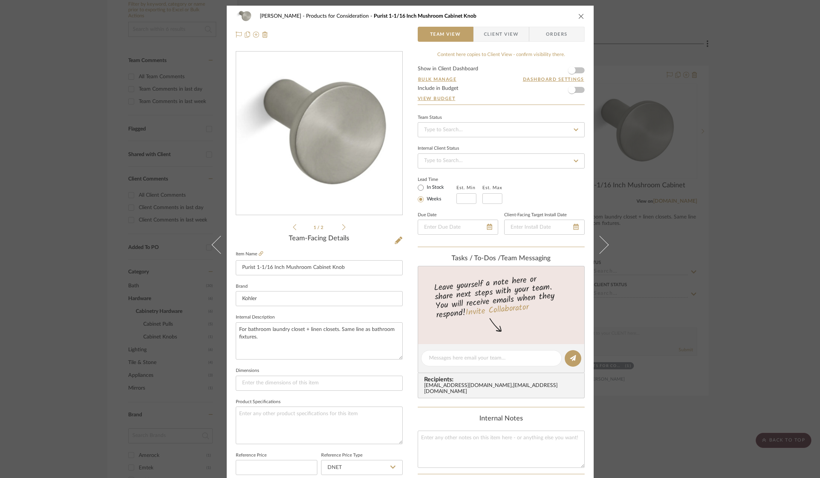
click at [579, 13] on button "close" at bounding box center [581, 16] width 7 height 7
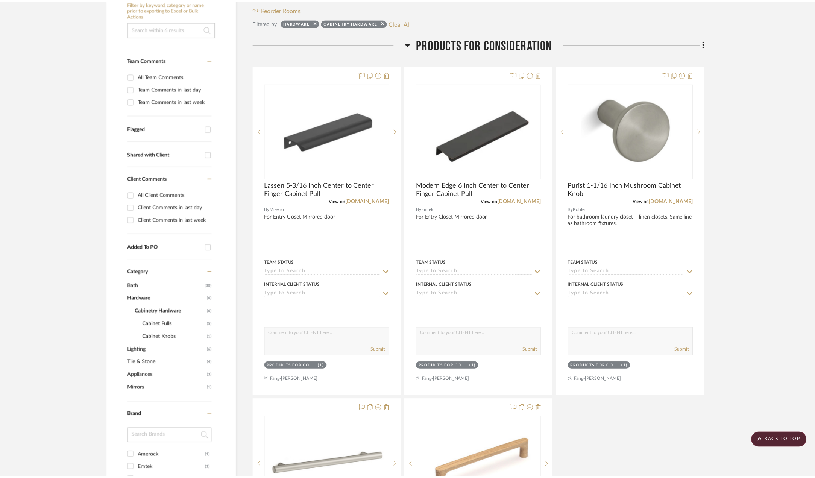
scroll to position [166, 0]
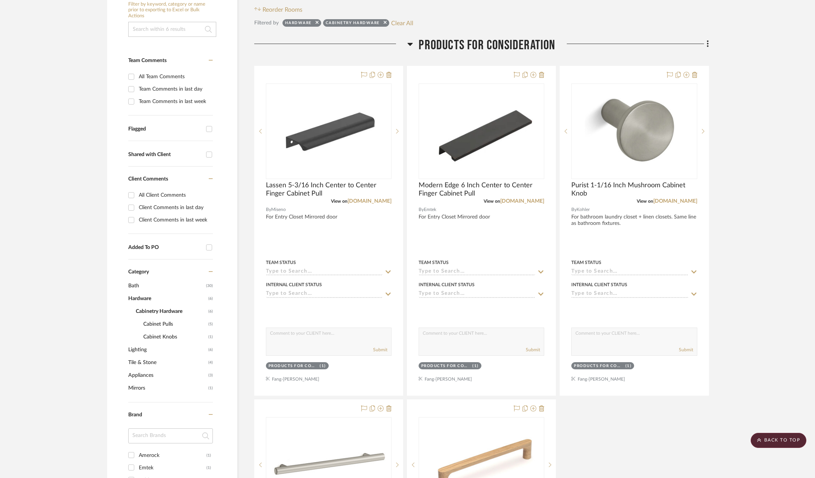
click at [770, 258] on project-details-page "SHOW ME Project: [PERSON_NAME] [GEOGRAPHIC_DATA] apartment bathroom + storage P…" at bounding box center [407, 479] width 815 height 1182
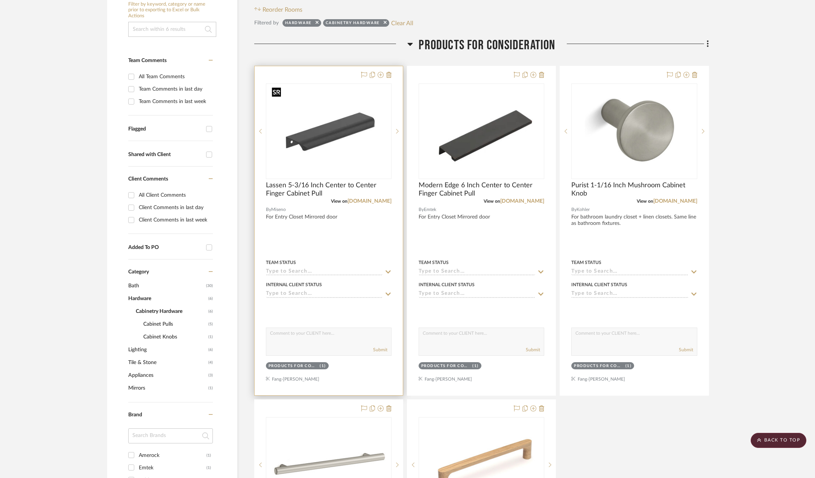
click at [321, 140] on img "0" at bounding box center [329, 131] width 120 height 94
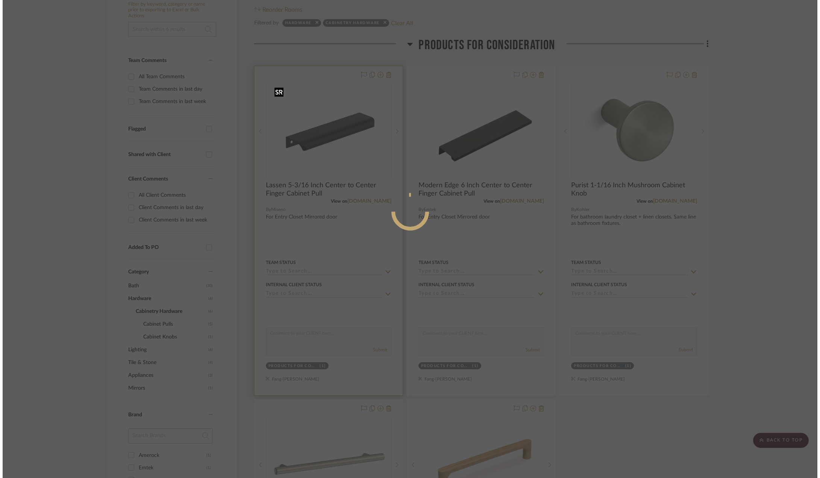
scroll to position [0, 0]
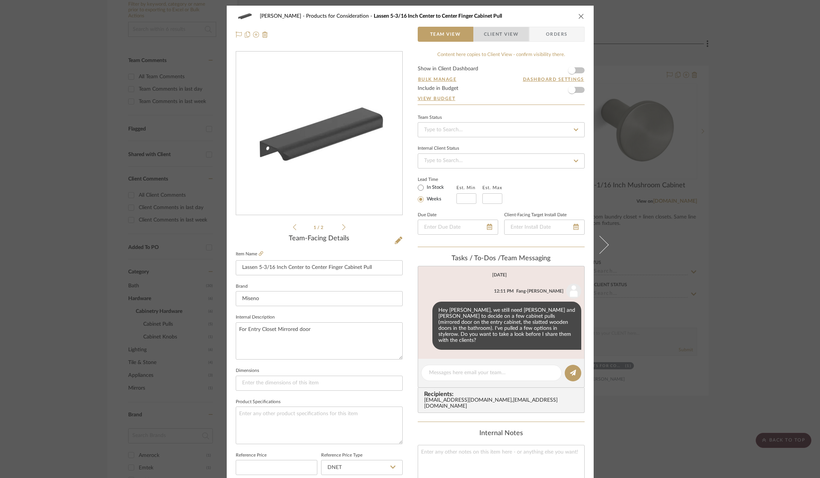
click at [499, 32] on span "Client View" at bounding box center [501, 34] width 35 height 15
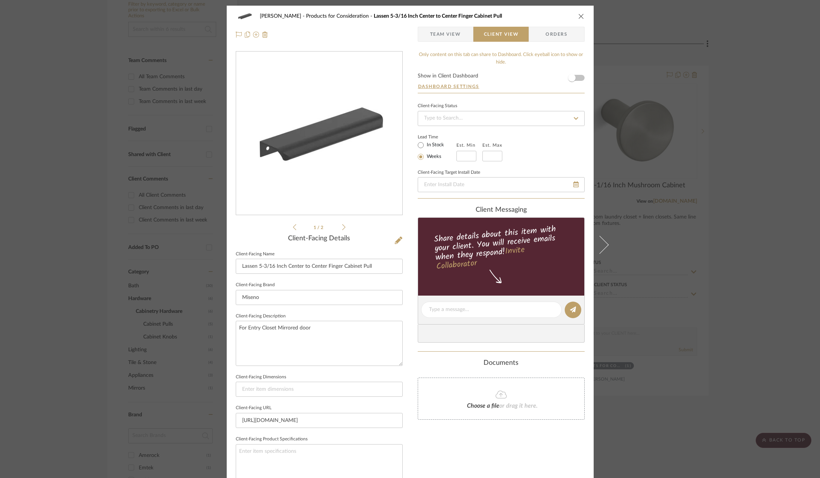
click at [454, 33] on span "Team View" at bounding box center [445, 34] width 31 height 15
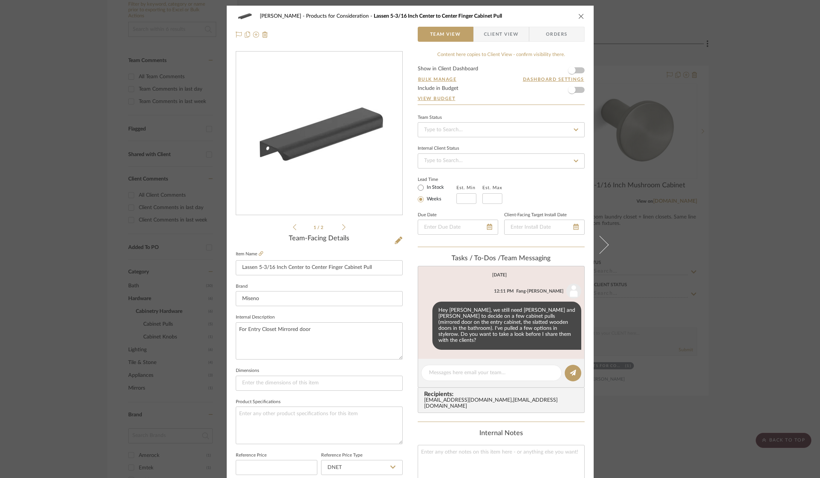
click at [729, 238] on div "[PERSON_NAME] Products for Consideration Lassen 5-3/16 Inch Center to Center Fi…" at bounding box center [410, 239] width 820 height 478
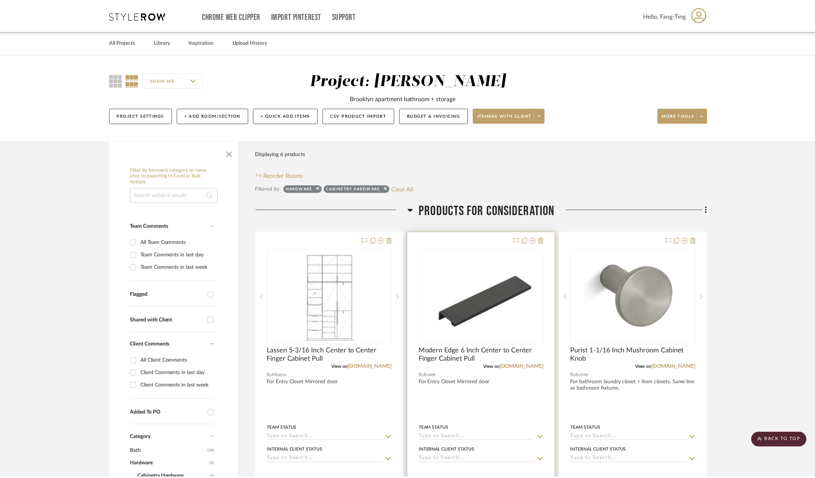
scroll to position [166, 0]
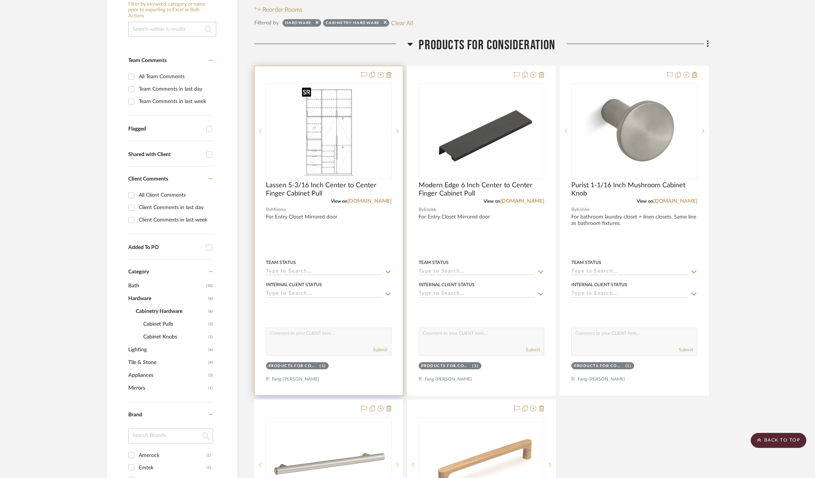
click at [325, 126] on img "0" at bounding box center [328, 131] width 59 height 94
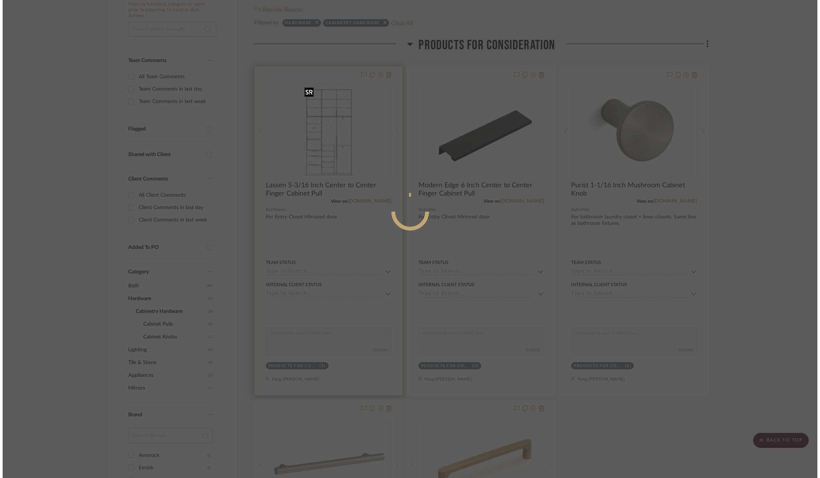
scroll to position [0, 0]
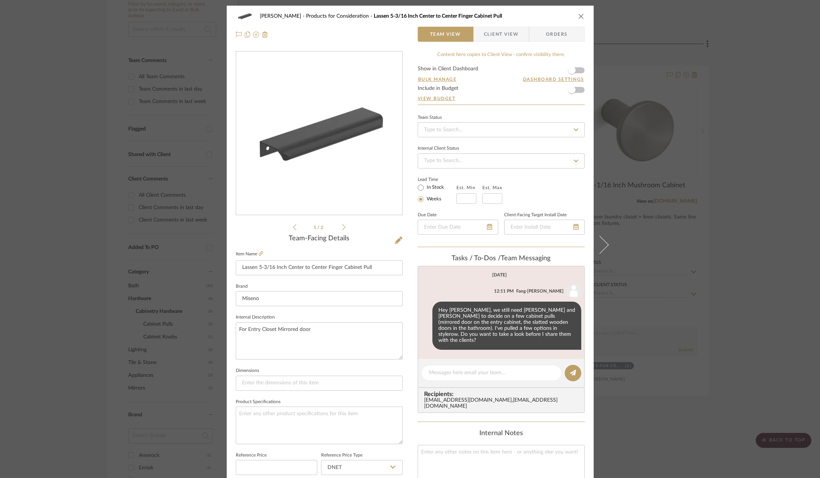
click at [683, 250] on div "[PERSON_NAME] Products for Consideration Lassen 5-3/16 Inch Center to Center Fi…" at bounding box center [410, 239] width 820 height 478
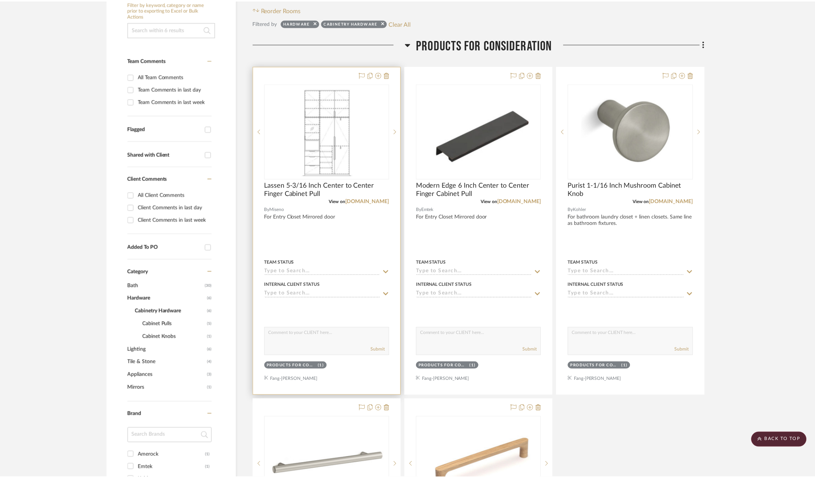
scroll to position [166, 0]
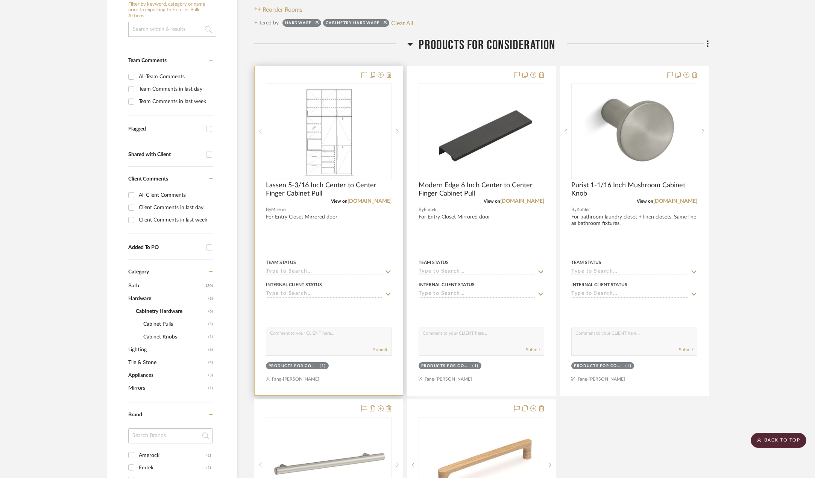
click at [263, 129] on sr-prev-btn at bounding box center [260, 131] width 11 height 5
click at [257, 132] on sr-prev-btn at bounding box center [260, 131] width 11 height 5
click at [313, 139] on img "0" at bounding box center [329, 131] width 120 height 94
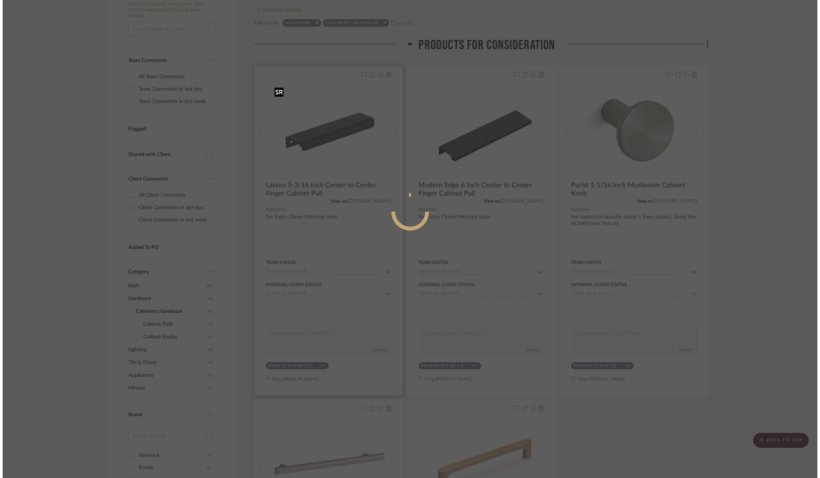
scroll to position [0, 0]
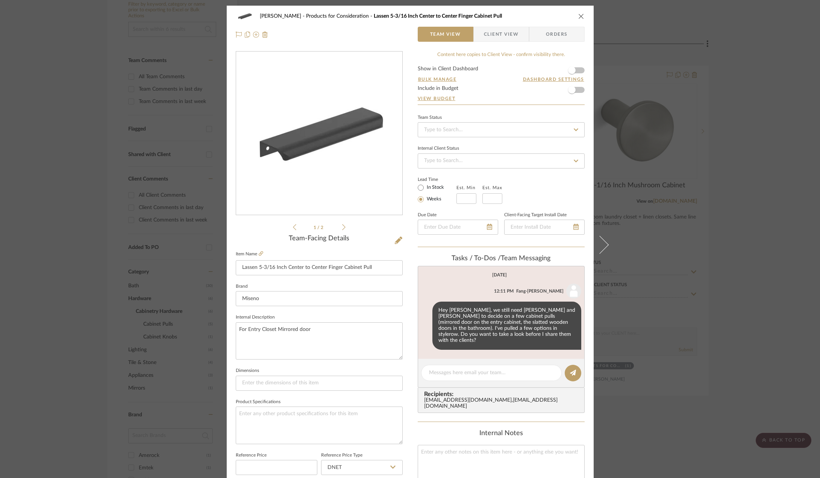
click at [800, 272] on div "[PERSON_NAME] Products for Consideration Lassen 5-3/16 Inch Center to Center Fi…" at bounding box center [410, 239] width 820 height 478
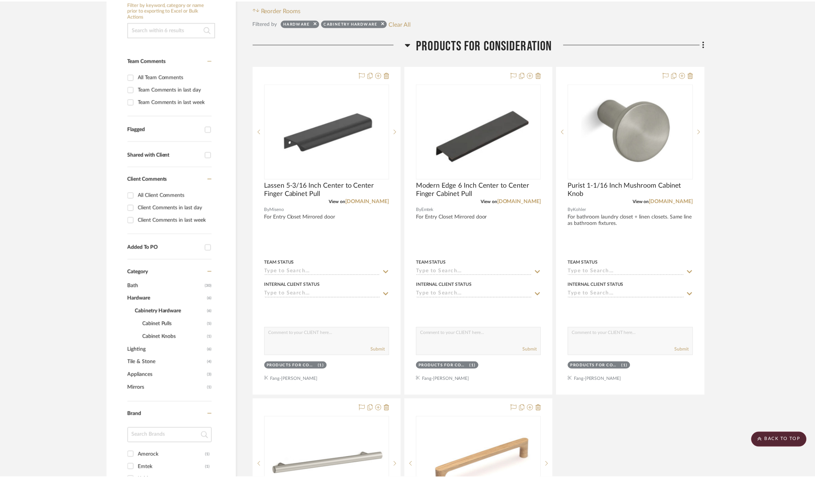
scroll to position [166, 0]
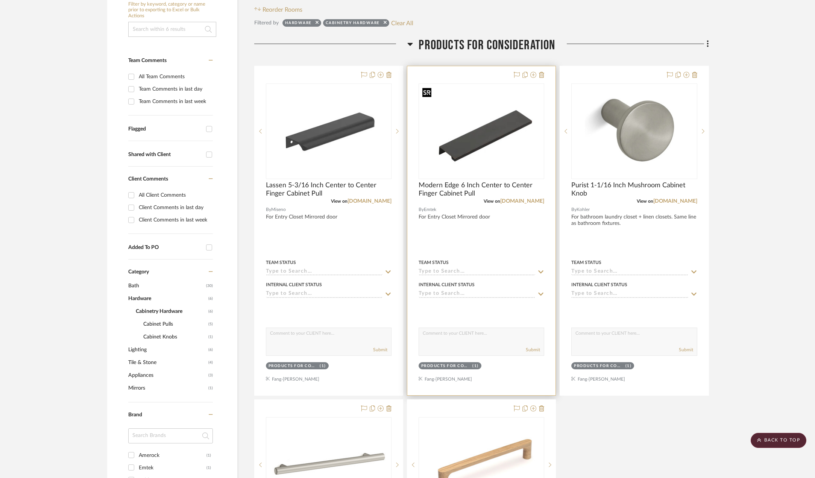
click at [498, 140] on img "0" at bounding box center [481, 131] width 124 height 93
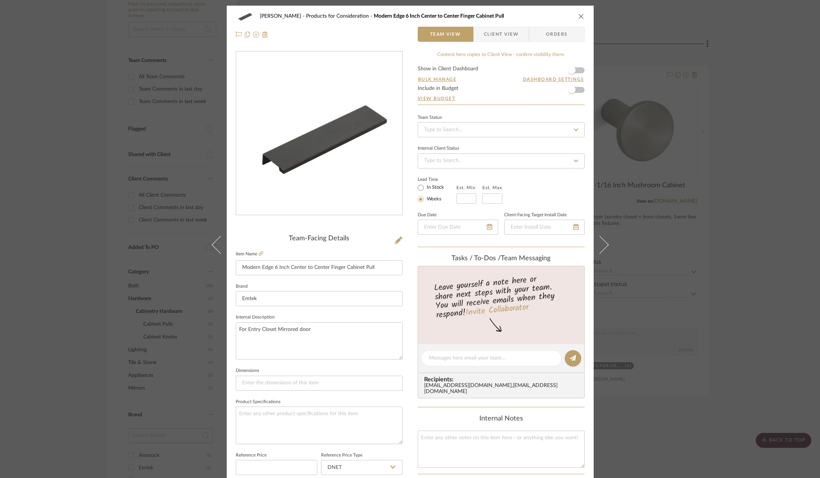
click at [707, 316] on div "[PERSON_NAME] Products for Consideration Modern Edge 6 Inch Center to Center Fi…" at bounding box center [410, 239] width 820 height 478
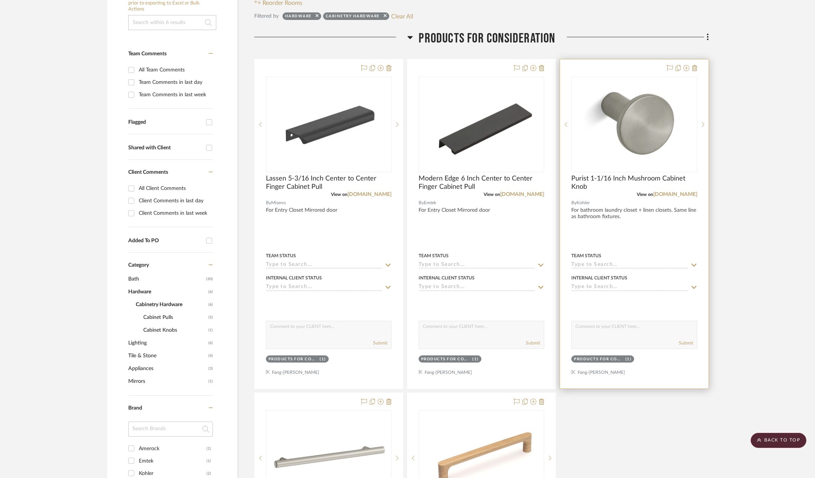
scroll to position [166, 0]
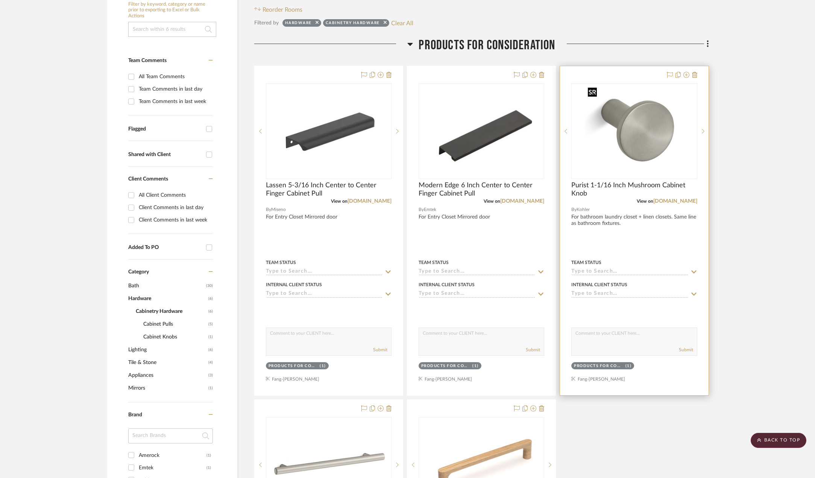
click at [633, 145] on img "0" at bounding box center [634, 131] width 99 height 94
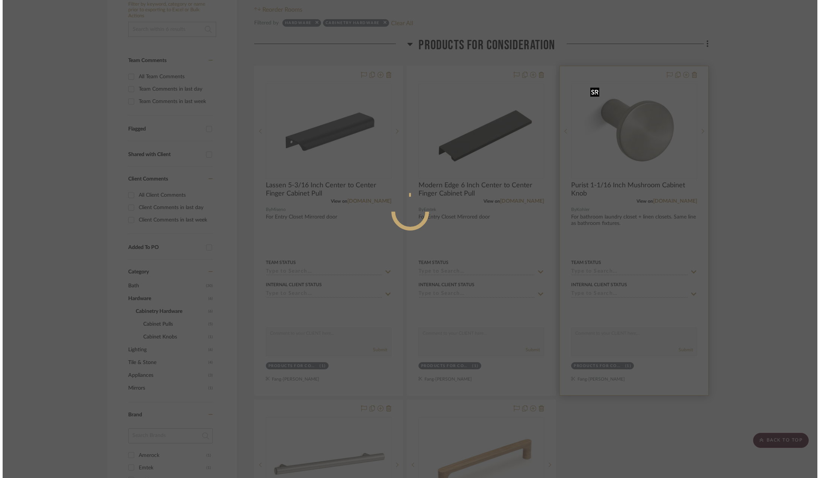
scroll to position [0, 0]
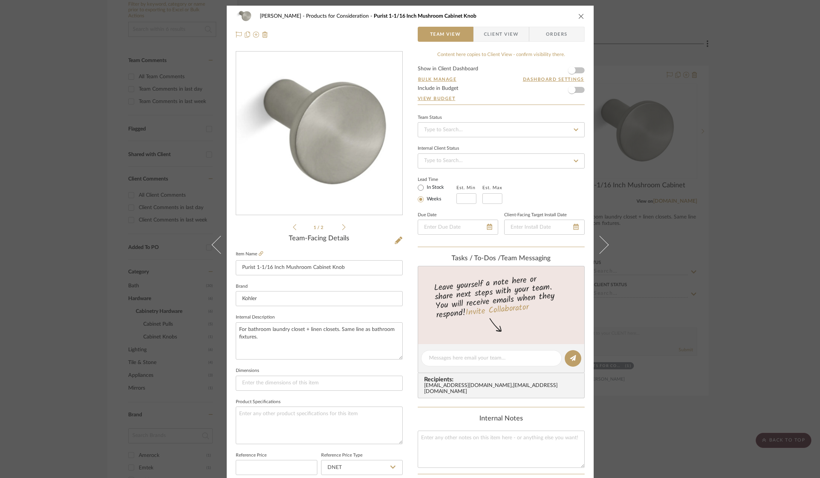
click at [726, 182] on div "[PERSON_NAME] Products for Consideration Purist 1-1/16 Inch Mushroom Cabinet Kn…" at bounding box center [410, 239] width 820 height 478
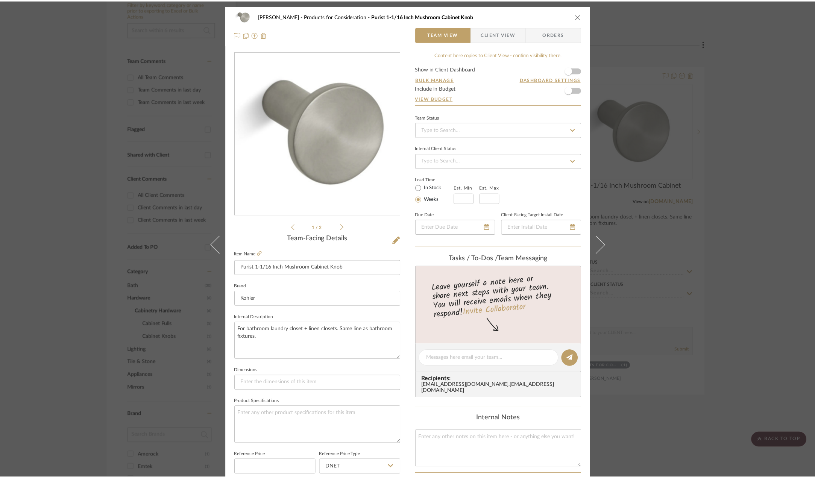
scroll to position [166, 0]
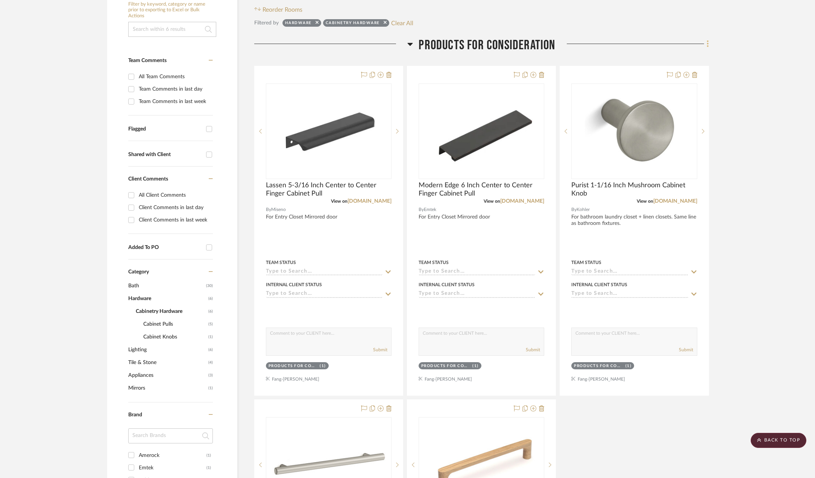
click at [706, 43] on fa-icon at bounding box center [706, 44] width 5 height 12
click at [685, 113] on span "Rename Room" at bounding box center [670, 116] width 34 height 6
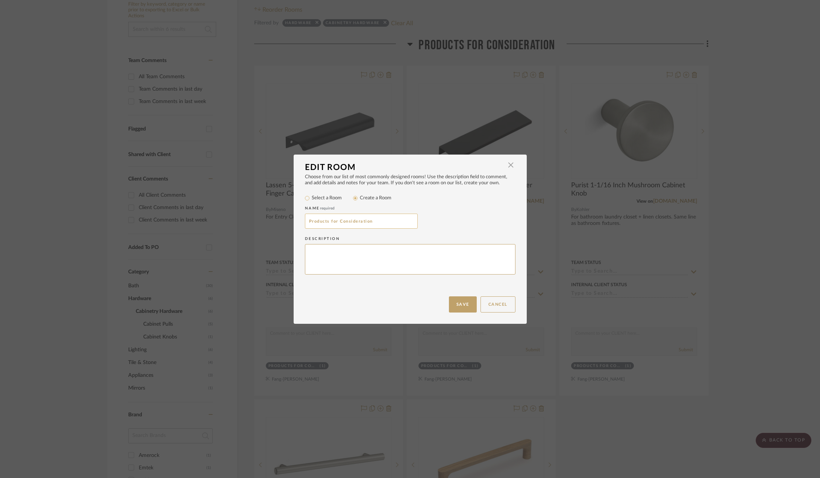
click at [348, 224] on input "Products for Consideration" at bounding box center [361, 221] width 113 height 15
type input "Cabinet Pulls"
click at [461, 305] on button "Save" at bounding box center [463, 304] width 28 height 16
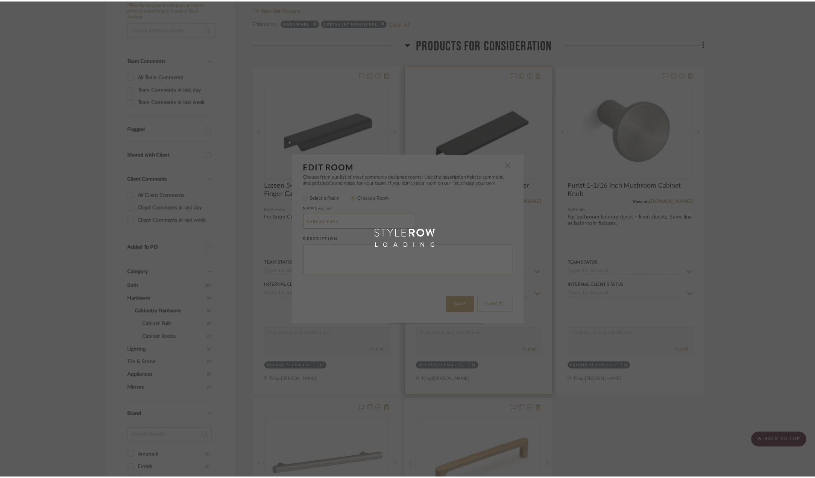
scroll to position [166, 0]
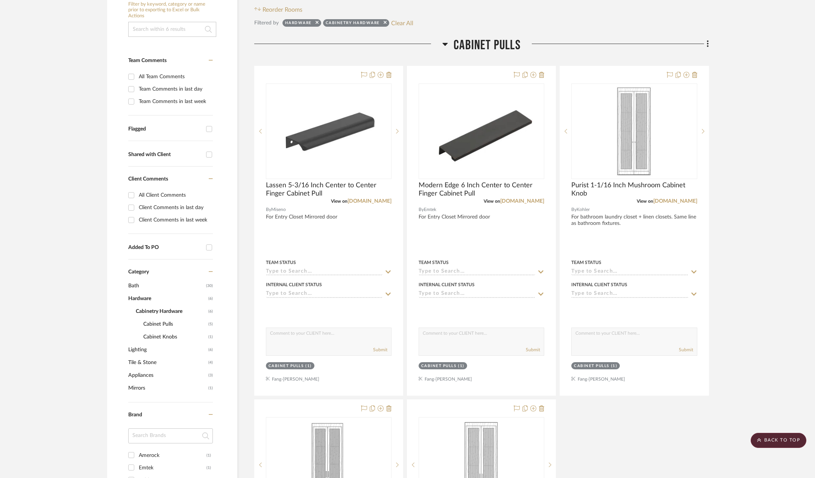
drag, startPoint x: 765, startPoint y: 255, endPoint x: 750, endPoint y: 251, distance: 16.1
click at [765, 255] on project-details-page "SHOW ME Project: [PERSON_NAME] [GEOGRAPHIC_DATA] apartment bathroom + storage P…" at bounding box center [407, 479] width 815 height 1182
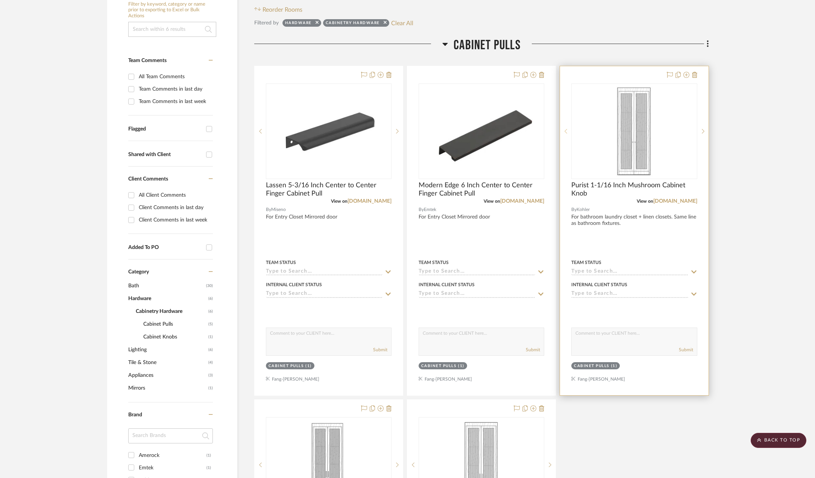
click at [567, 132] on icon at bounding box center [566, 131] width 3 height 5
click at [703, 129] on icon at bounding box center [703, 131] width 3 height 5
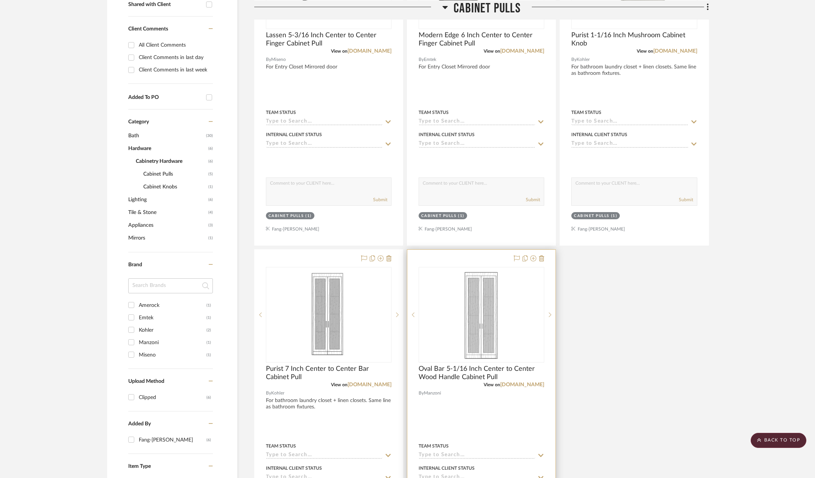
scroll to position [316, 0]
click at [551, 314] on icon at bounding box center [550, 314] width 3 height 5
click at [398, 314] on icon at bounding box center [397, 314] width 3 height 5
click at [414, 316] on icon at bounding box center [413, 314] width 3 height 5
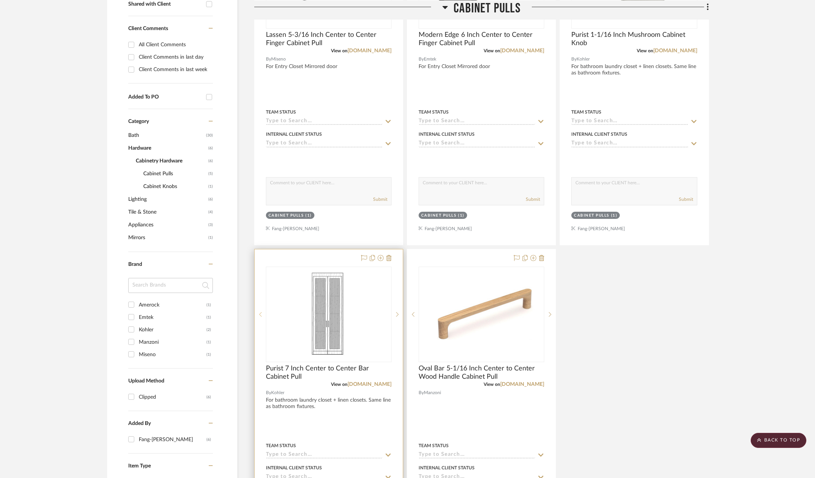
click at [260, 316] on icon at bounding box center [260, 314] width 3 height 5
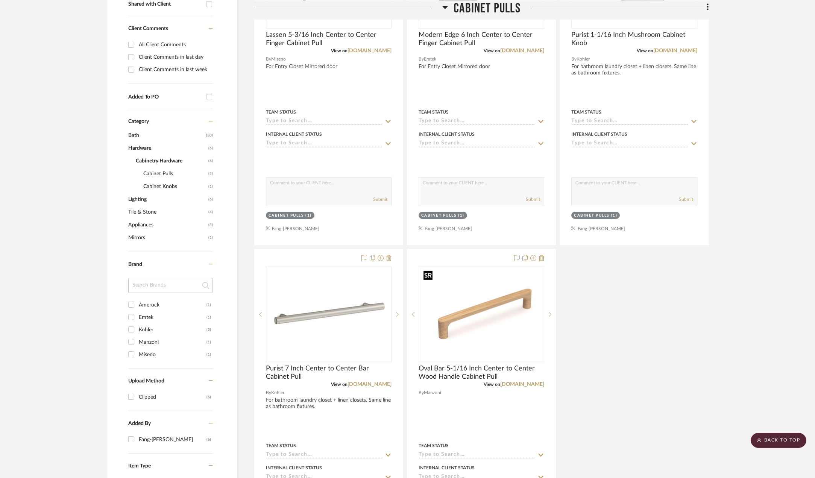
click at [646, 365] on div "Lassen 5-3/16 Inch Center to Center Finger Cabinet Pull View on [DOMAIN_NAME] B…" at bounding box center [481, 247] width 455 height 664
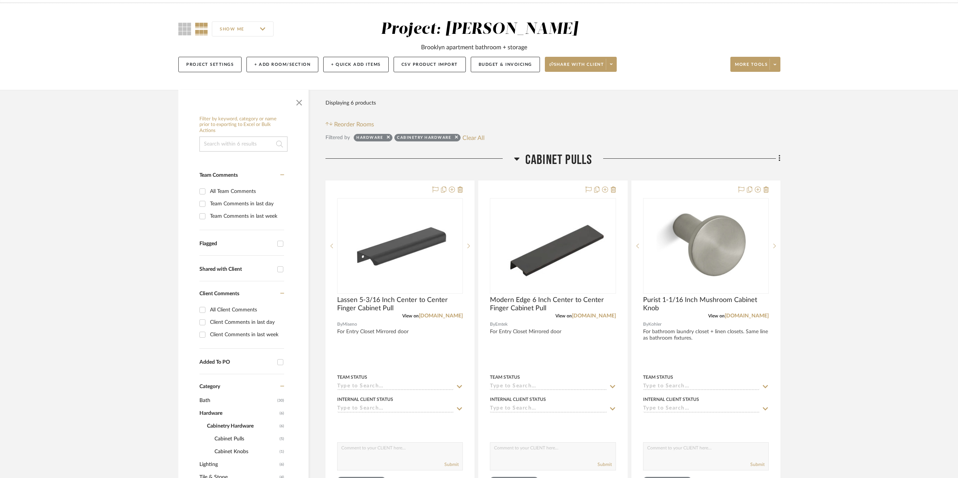
scroll to position [0, 0]
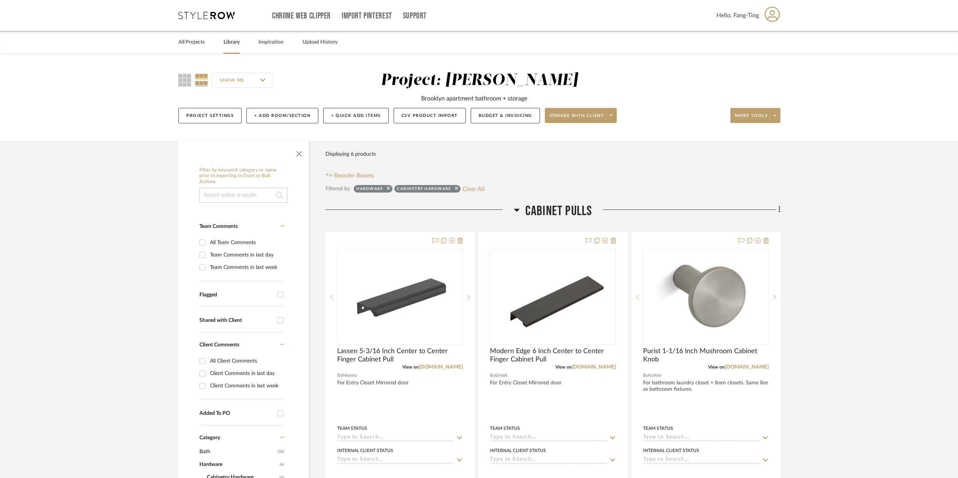
click at [237, 42] on link "Library" at bounding box center [231, 42] width 16 height 10
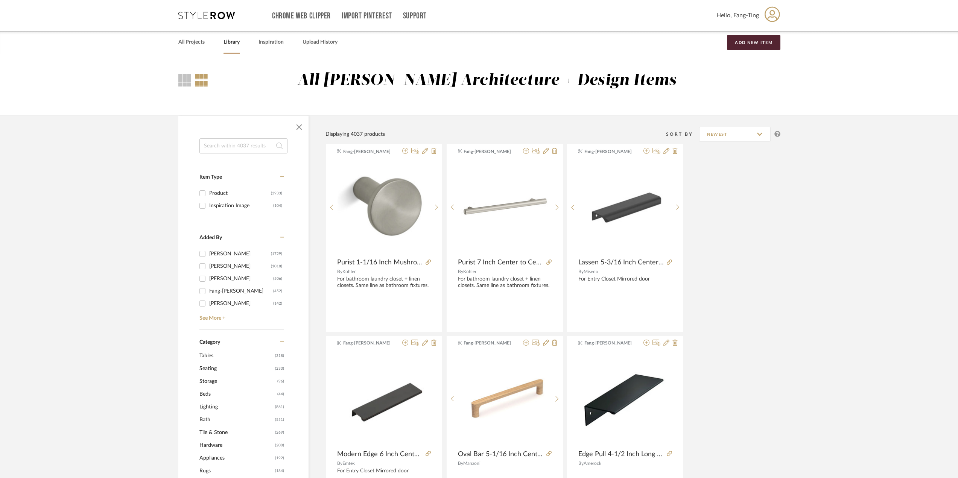
click at [268, 146] on input at bounding box center [243, 145] width 88 height 15
type input "bath sconce"
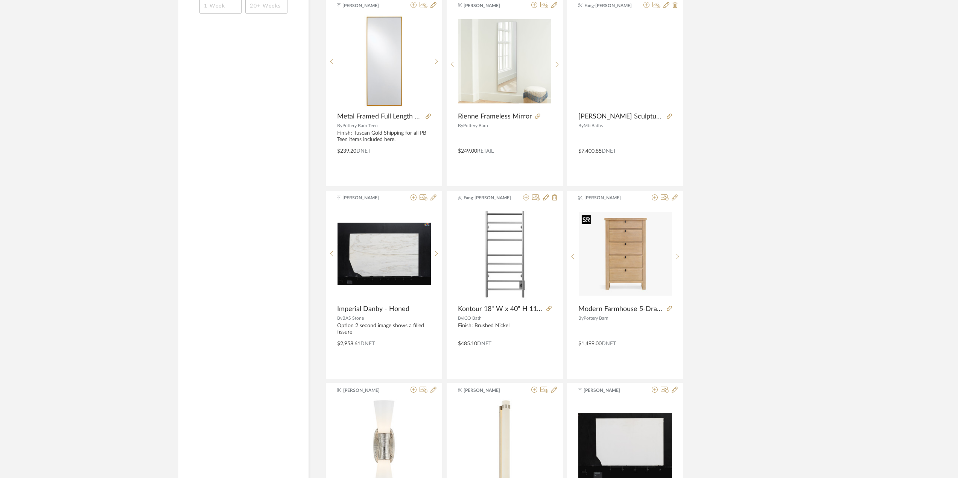
scroll to position [756, 0]
